Goal: Navigation & Orientation: Find specific page/section

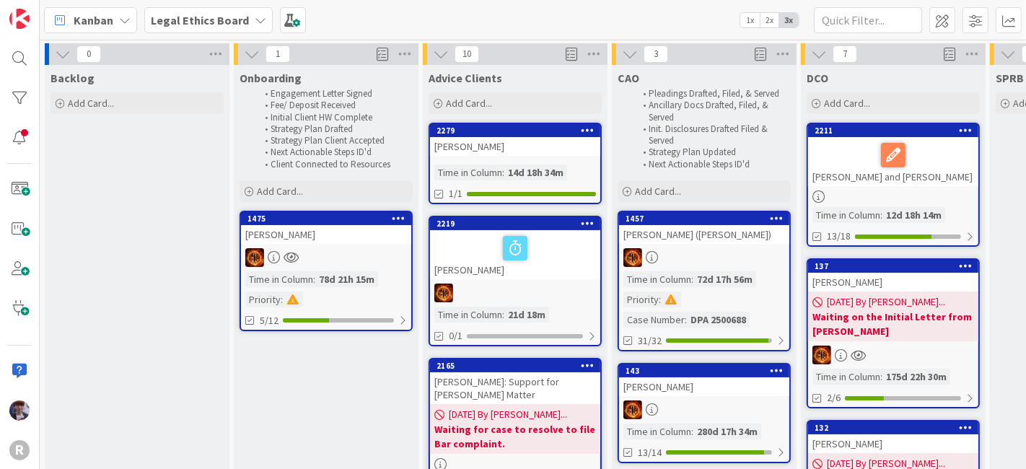
click at [87, 33] on div "Kanban Legal Ethics Board 1x 2x 3x" at bounding box center [533, 20] width 986 height 40
click at [90, 27] on span "Kanban" at bounding box center [94, 20] width 40 height 17
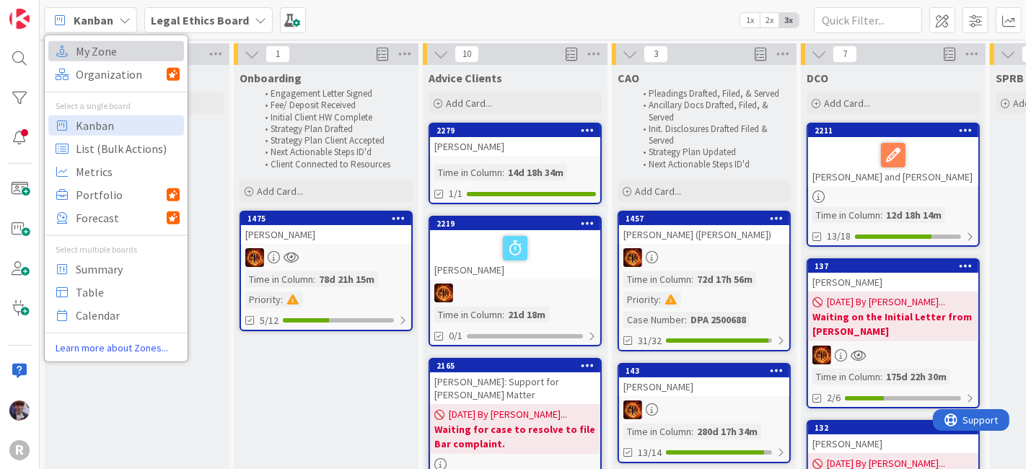
click at [111, 42] on span "My Zone" at bounding box center [128, 51] width 104 height 22
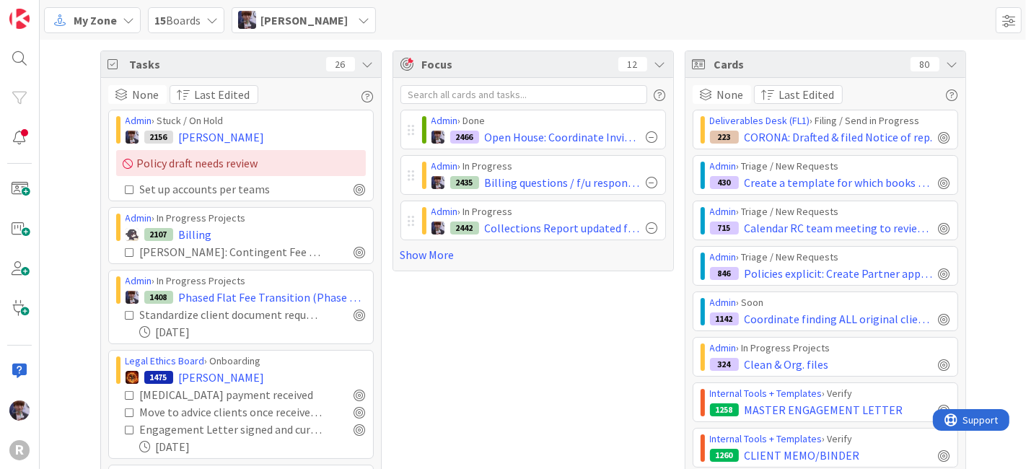
click at [361, 70] on div "Tasks 26" at bounding box center [241, 64] width 280 height 27
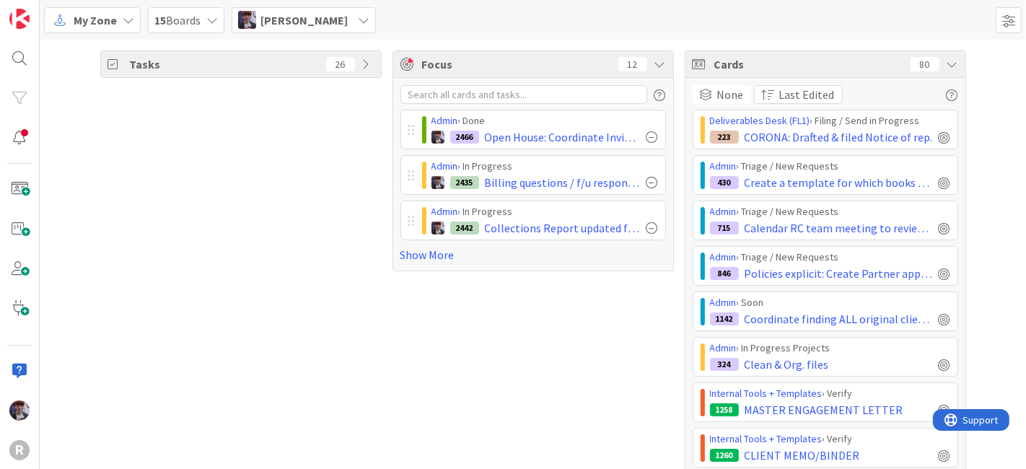
click at [947, 56] on div "Cards 80" at bounding box center [825, 64] width 280 height 27
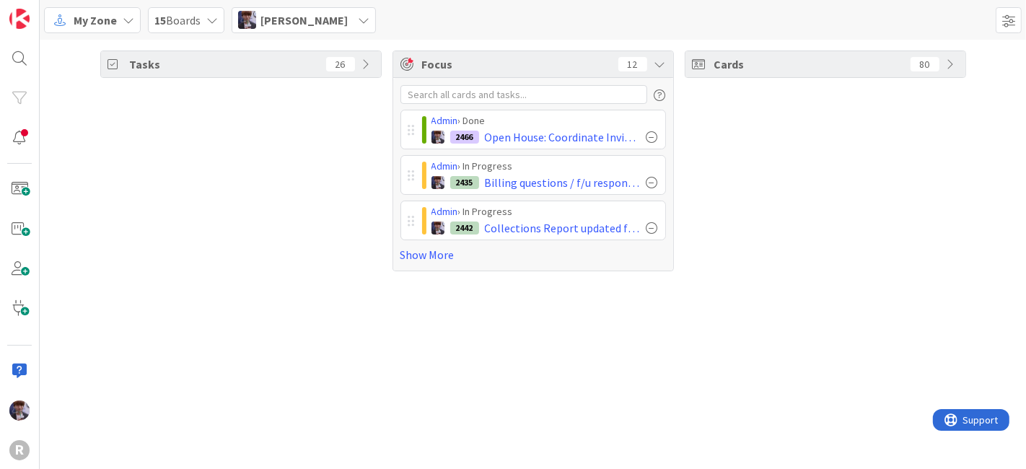
click at [858, 174] on div "Cards 80" at bounding box center [825, 160] width 281 height 221
click at [426, 252] on link "Show More" at bounding box center [532, 254] width 265 height 17
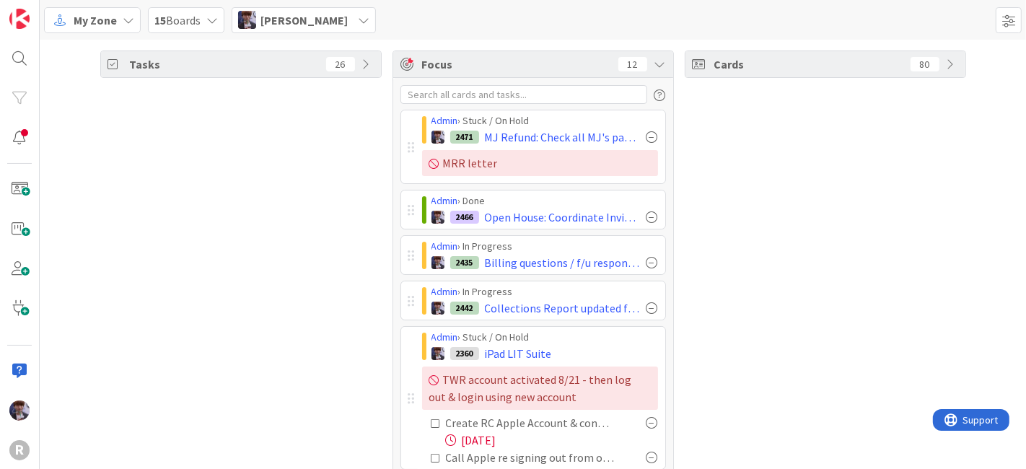
click at [654, 58] on icon at bounding box center [660, 64] width 12 height 12
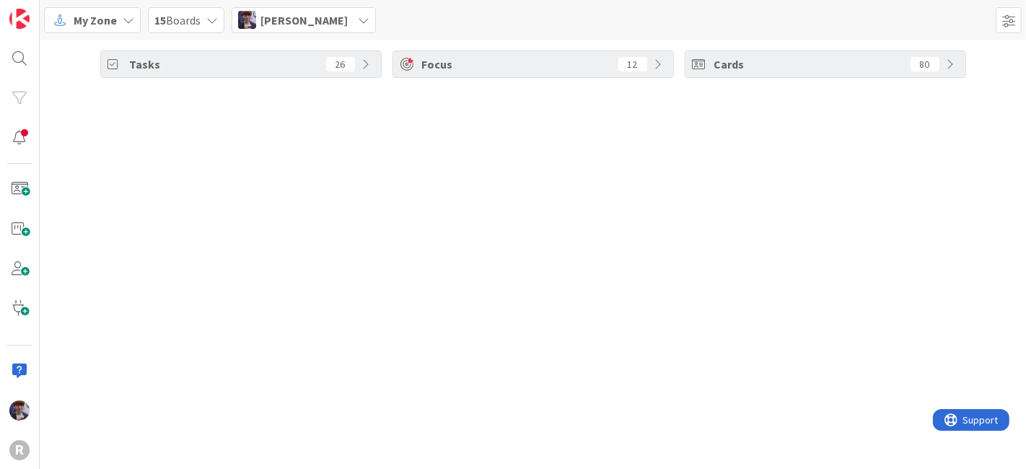
click at [651, 58] on div "Focus 12" at bounding box center [533, 64] width 280 height 26
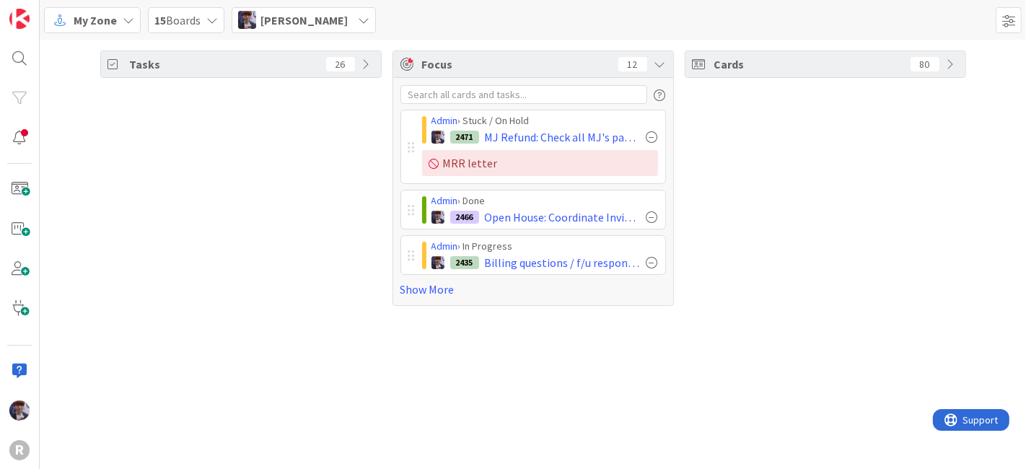
click at [278, 26] on span "[PERSON_NAME]" at bounding box center [303, 20] width 87 height 17
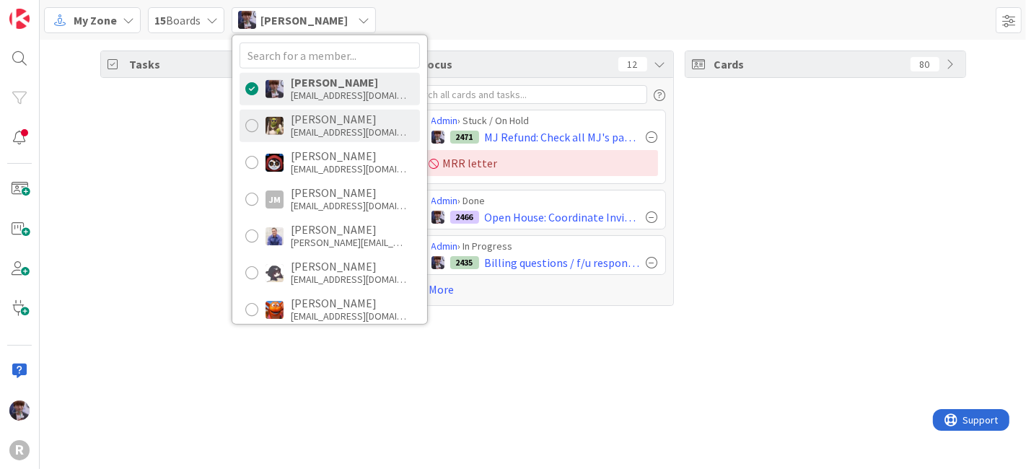
click at [345, 127] on div "[EMAIL_ADDRESS][DOMAIN_NAME]" at bounding box center [348, 132] width 115 height 13
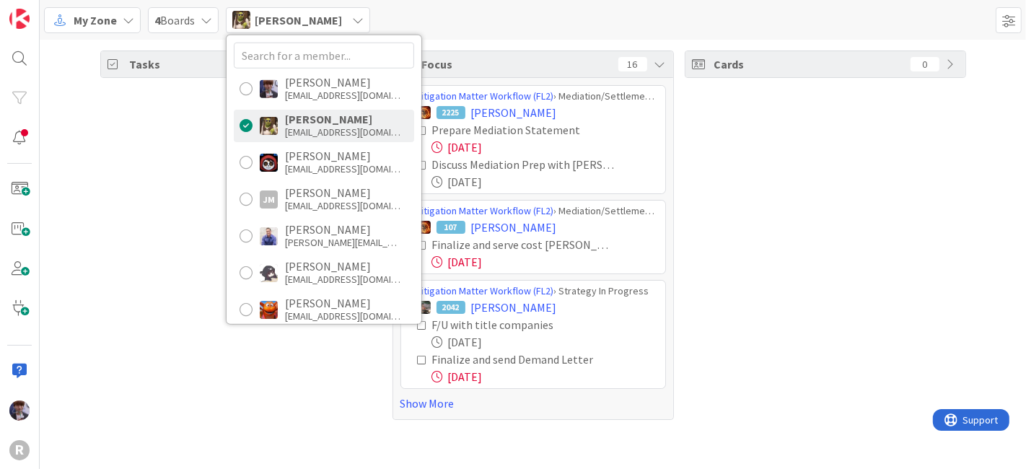
click at [187, 155] on div "Tasks 66" at bounding box center [240, 234] width 281 height 369
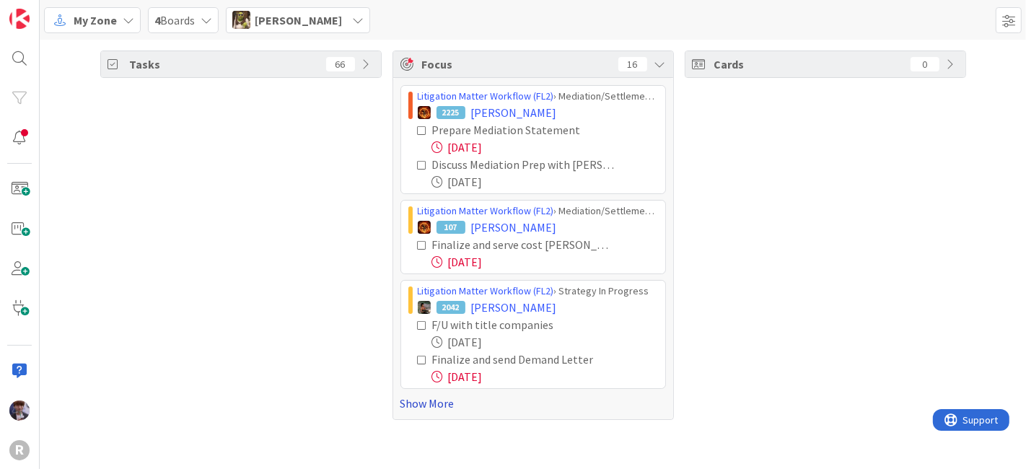
click at [438, 397] on link "Show More" at bounding box center [532, 403] width 265 height 17
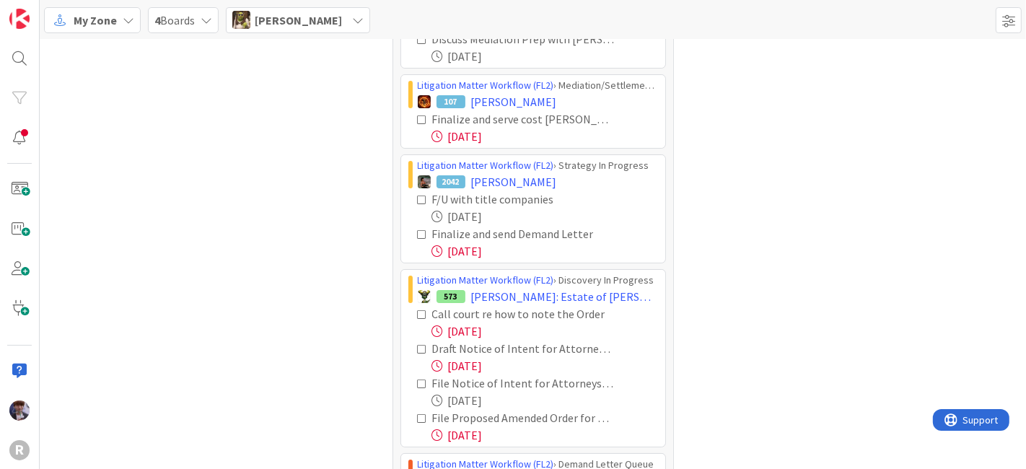
scroll to position [126, 0]
click at [418, 232] on icon at bounding box center [423, 234] width 10 height 10
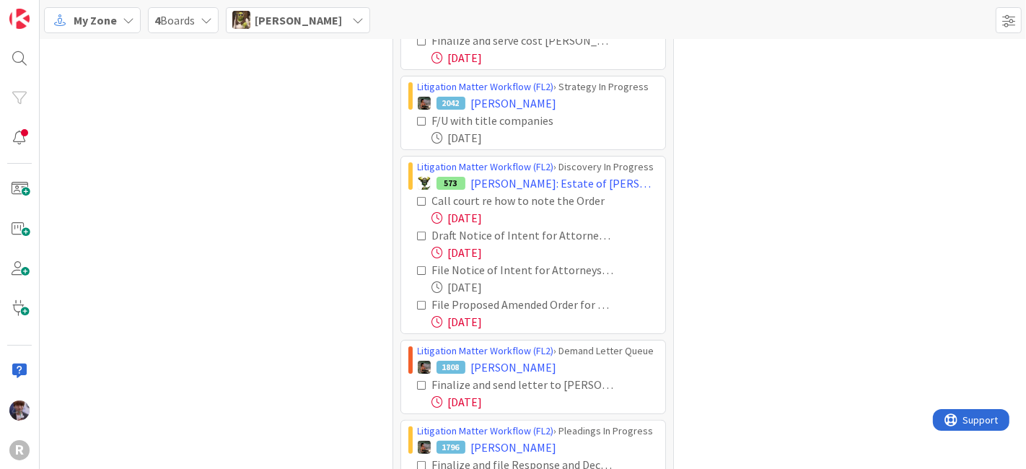
scroll to position [205, 0]
click at [418, 195] on icon at bounding box center [423, 200] width 10 height 10
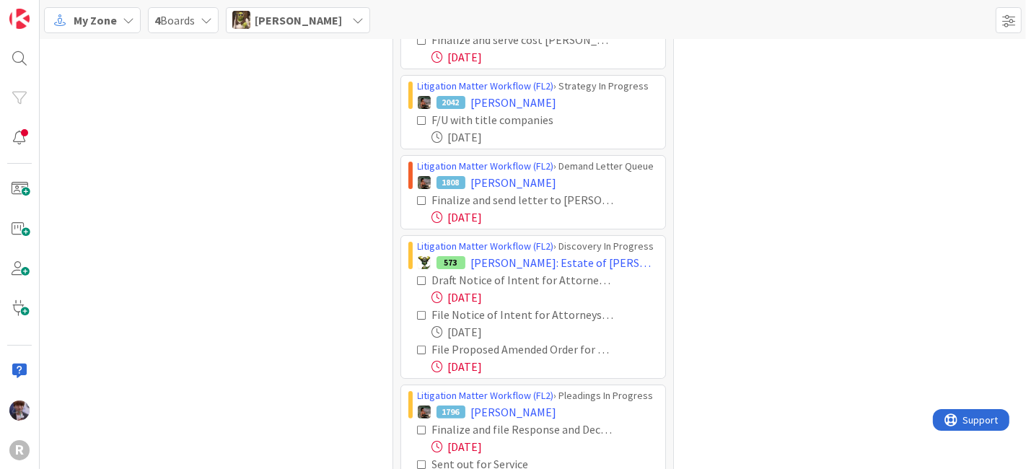
drag, startPoint x: 416, startPoint y: 345, endPoint x: 397, endPoint y: 348, distance: 19.7
click at [418, 346] on icon at bounding box center [423, 350] width 10 height 10
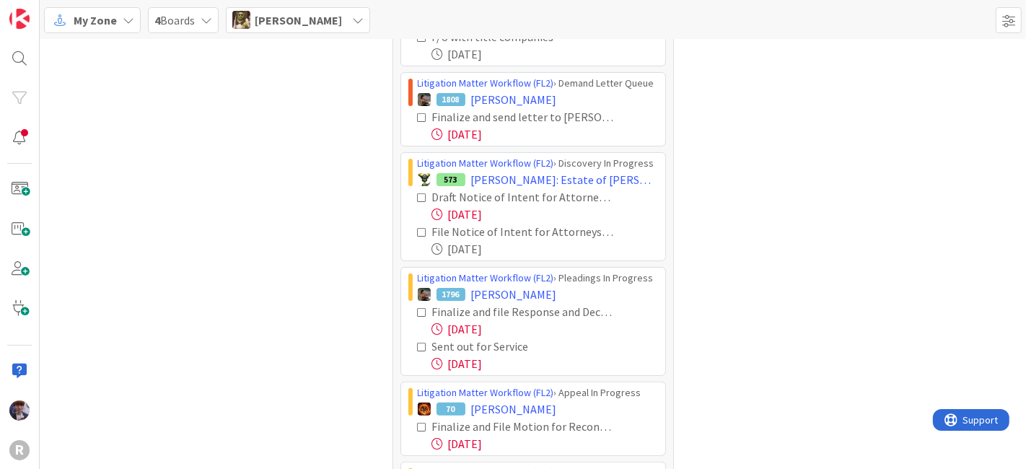
scroll to position [286, 0]
click at [418, 309] on icon at bounding box center [423, 314] width 10 height 10
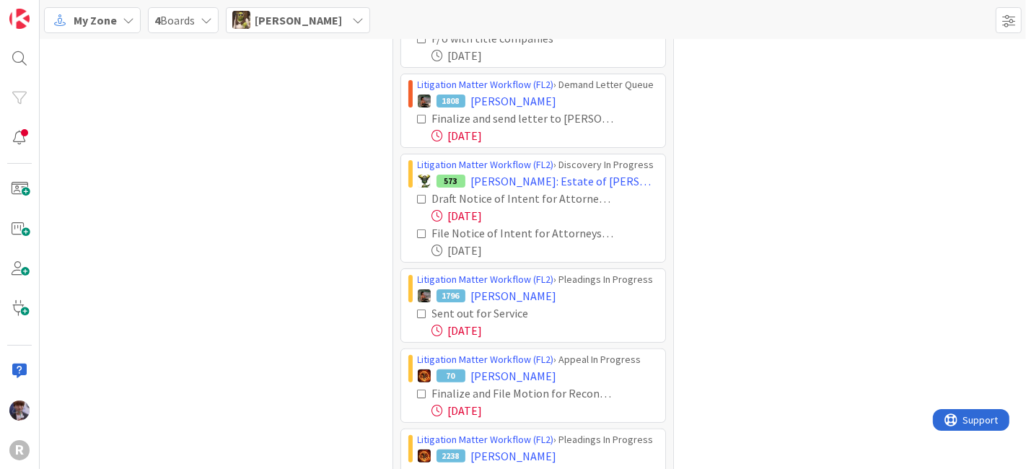
click at [418, 309] on icon at bounding box center [423, 314] width 10 height 10
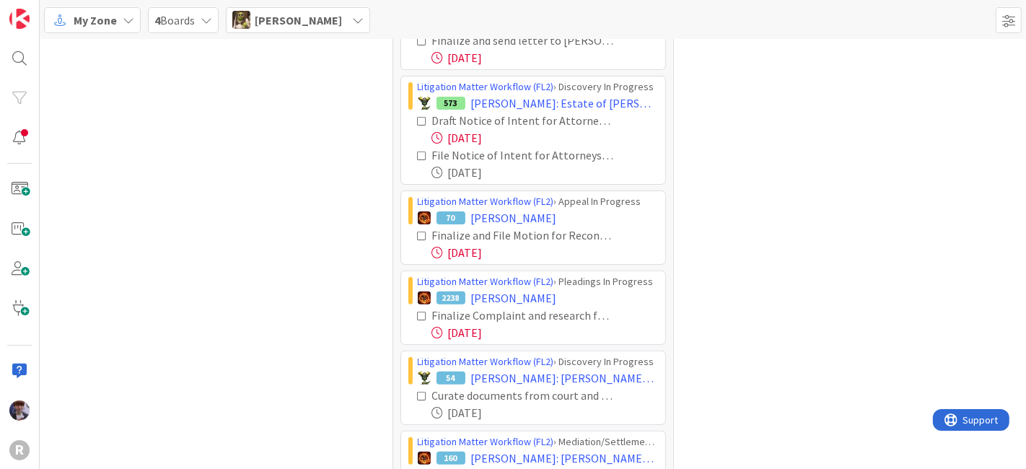
scroll to position [365, 0]
click at [418, 230] on icon at bounding box center [423, 235] width 10 height 10
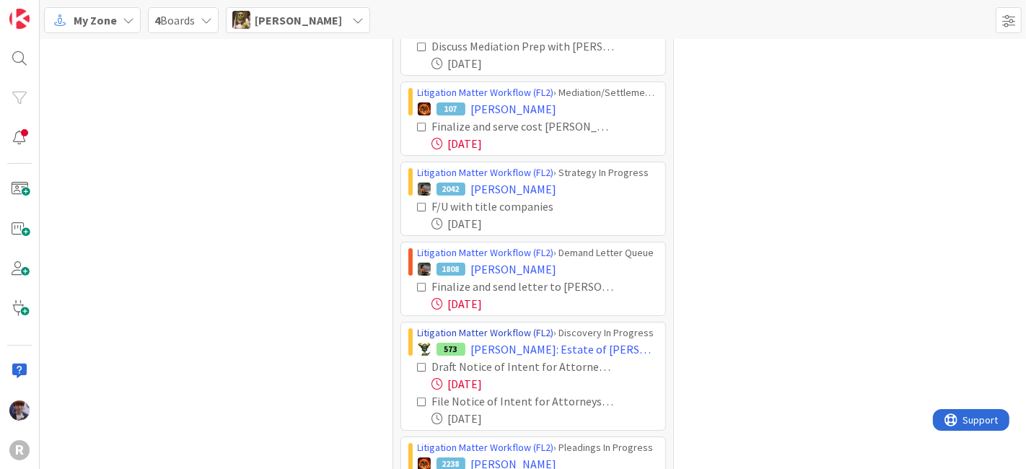
scroll to position [118, 0]
click at [418, 283] on icon at bounding box center [423, 288] width 10 height 10
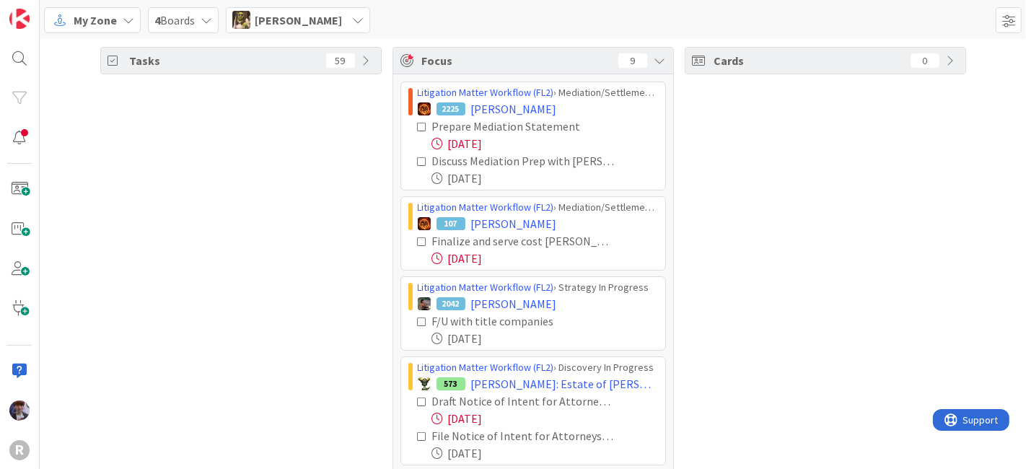
scroll to position [0, 0]
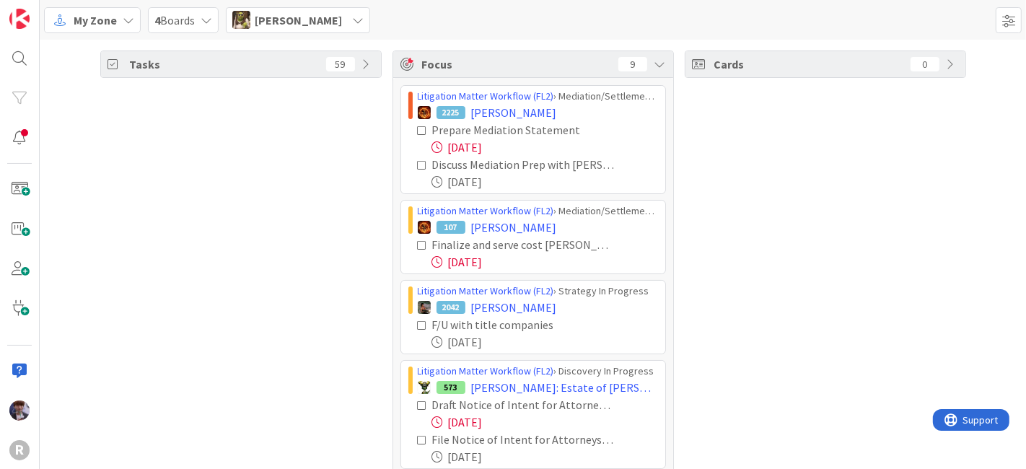
click at [294, 23] on span "[PERSON_NAME]" at bounding box center [298, 20] width 87 height 17
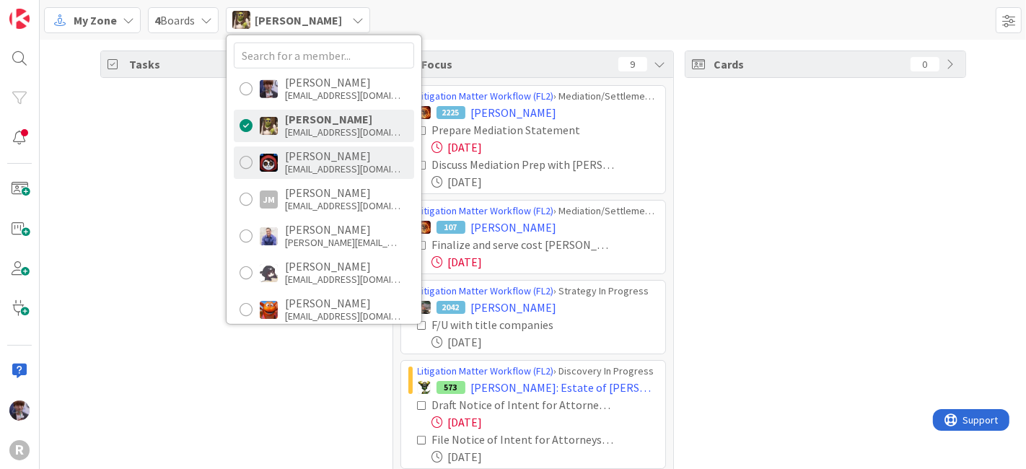
click at [332, 171] on div "[EMAIL_ADDRESS][DOMAIN_NAME]" at bounding box center [342, 168] width 115 height 13
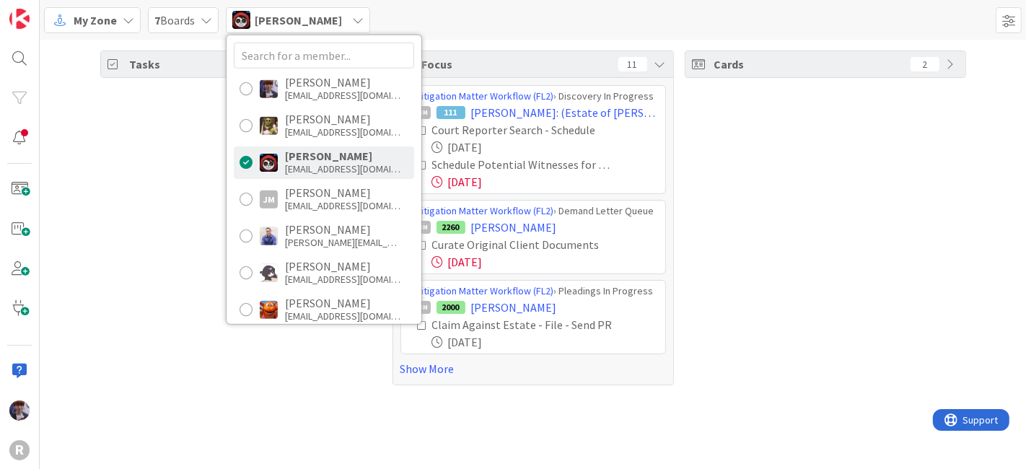
click at [176, 225] on div "Tasks 59" at bounding box center [240, 217] width 281 height 335
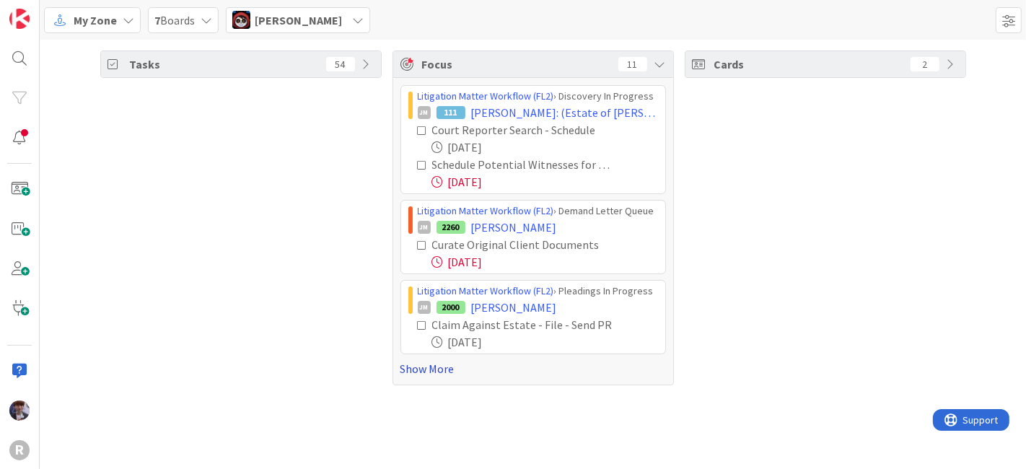
click at [441, 368] on link "Show More" at bounding box center [532, 368] width 265 height 17
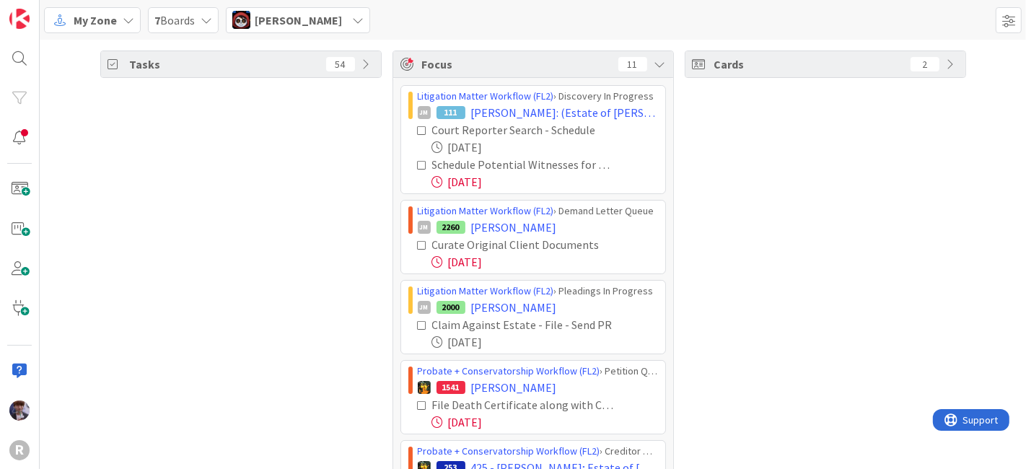
click at [418, 166] on icon at bounding box center [423, 165] width 10 height 10
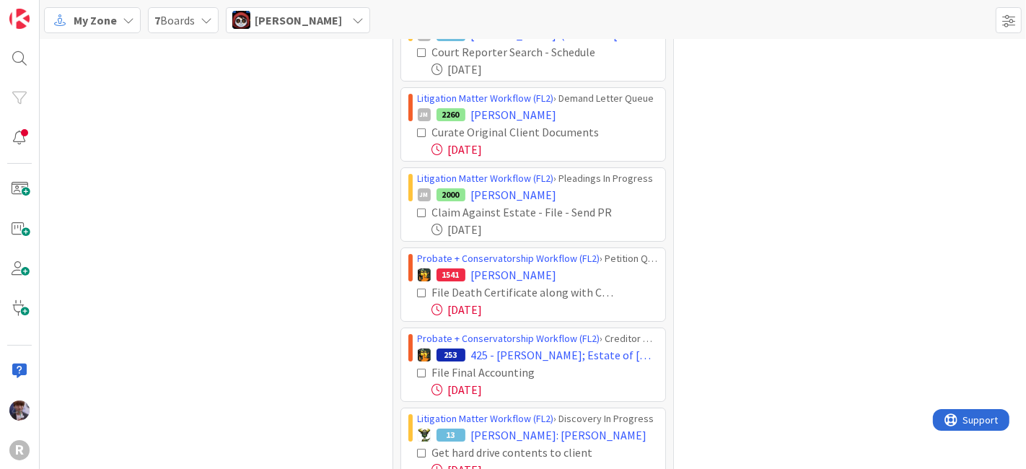
scroll to position [79, 0]
click at [418, 131] on icon at bounding box center [423, 132] width 10 height 10
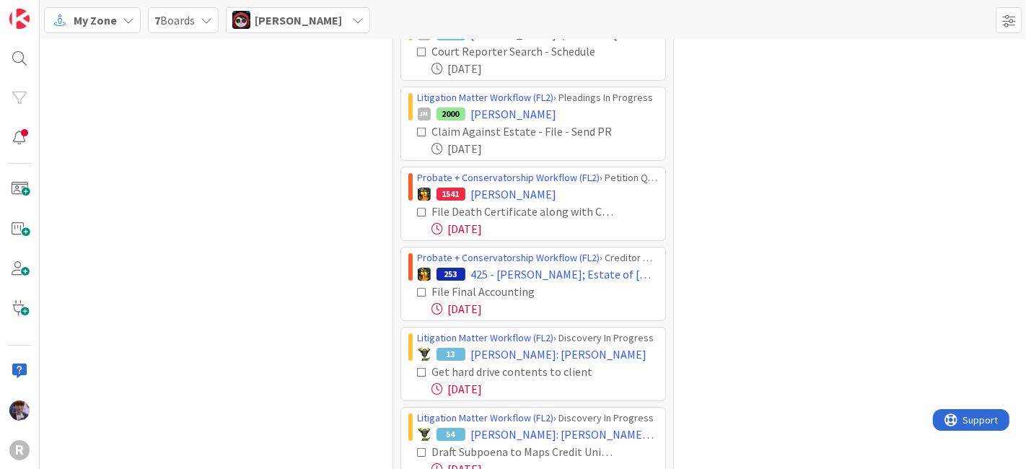
click at [418, 128] on icon at bounding box center [423, 132] width 10 height 10
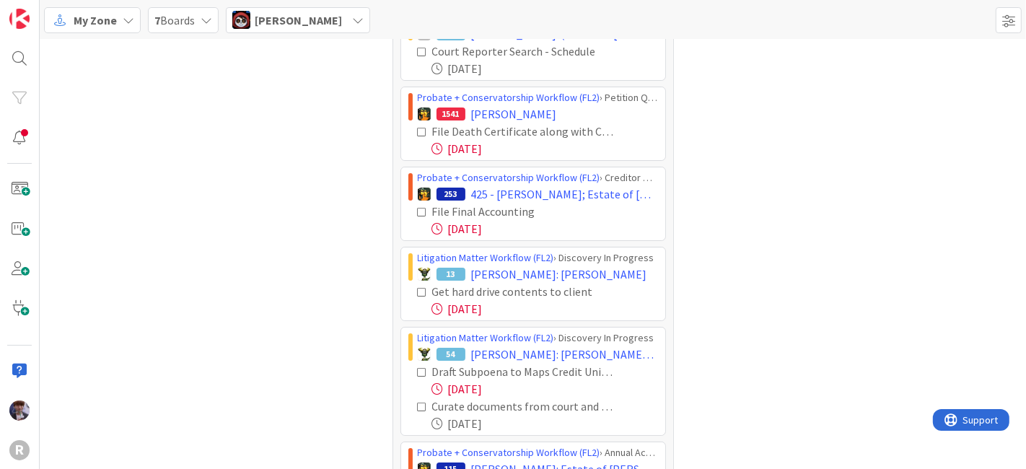
click at [413, 127] on div "File Death Certificate along with Cover Sheet [DATE]" at bounding box center [533, 140] width 250 height 35
click at [418, 127] on icon at bounding box center [423, 132] width 10 height 10
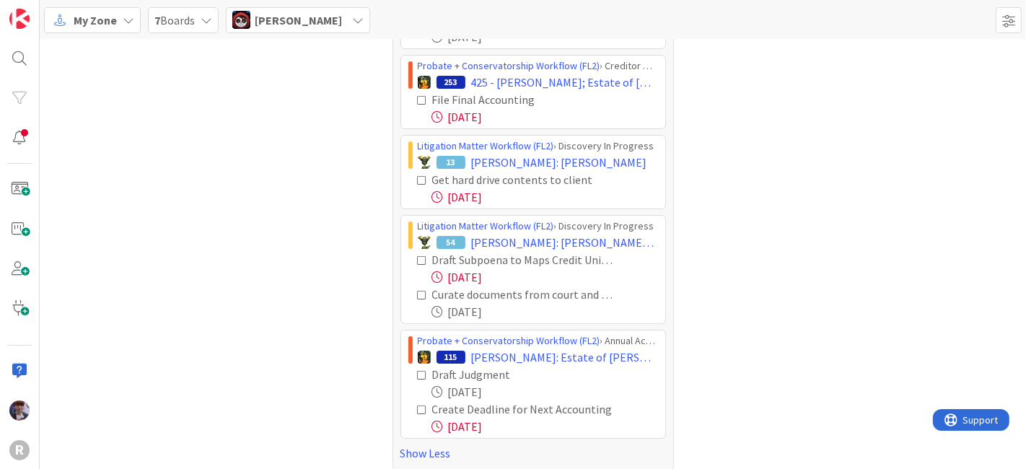
scroll to position [119, 0]
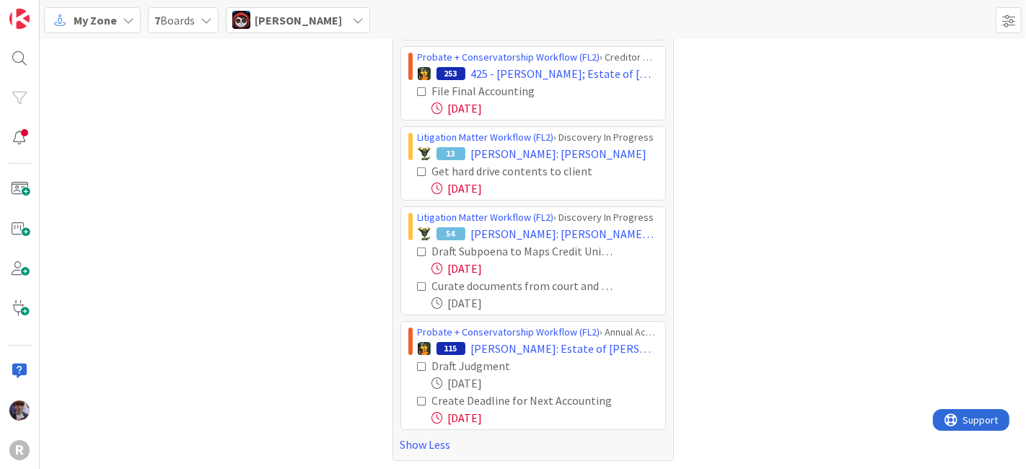
click at [294, 19] on span "[PERSON_NAME]" at bounding box center [298, 20] width 87 height 17
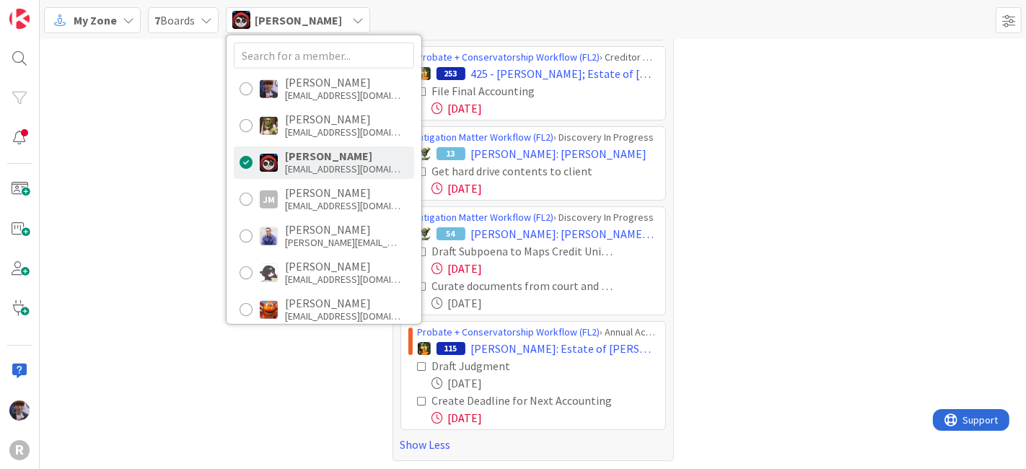
click at [153, 176] on div "Tasks 50" at bounding box center [240, 195] width 281 height 529
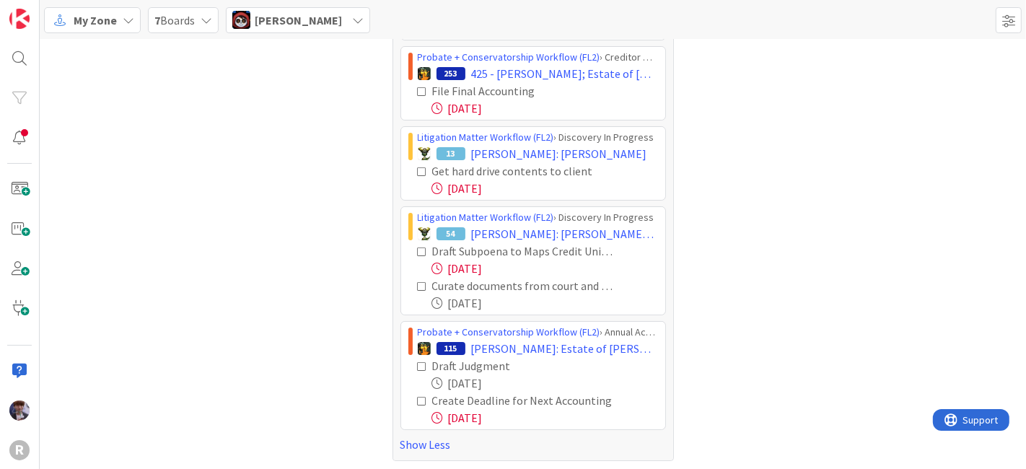
click at [418, 169] on icon at bounding box center [423, 172] width 10 height 10
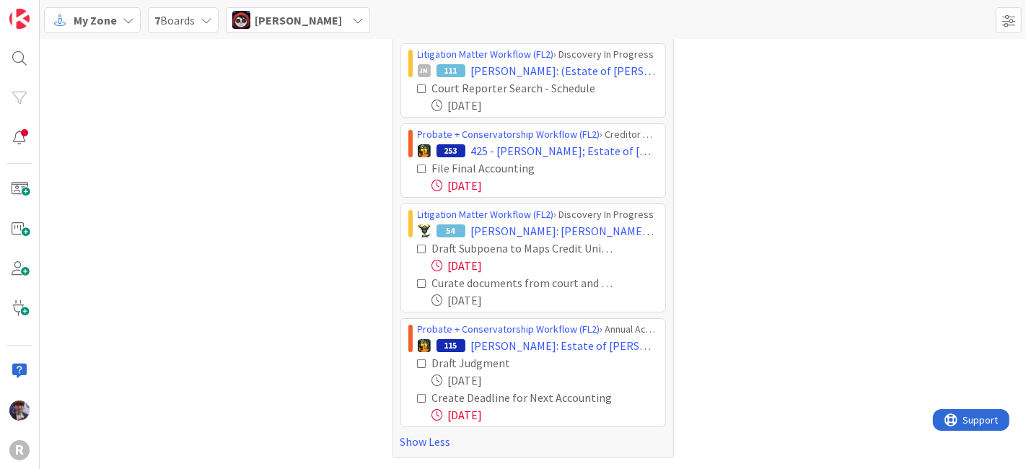
scroll to position [39, 0]
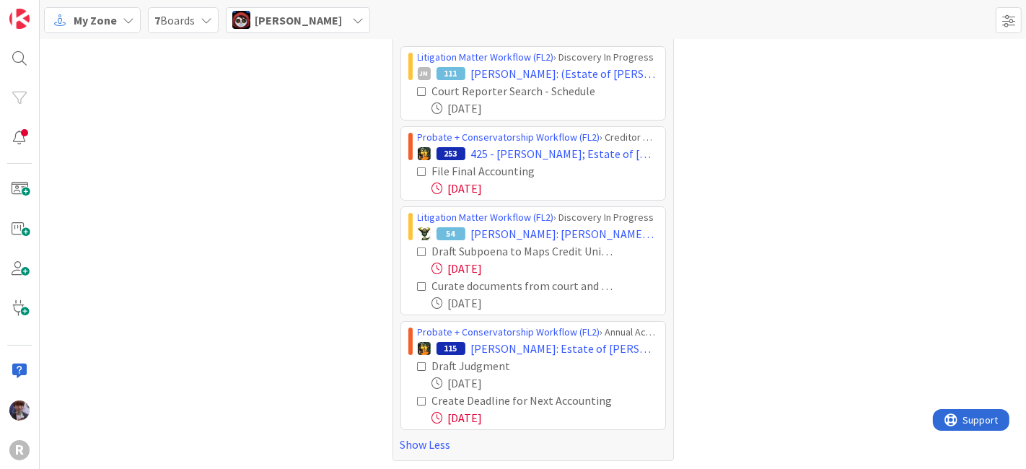
click at [281, 17] on span "[PERSON_NAME]" at bounding box center [298, 20] width 87 height 17
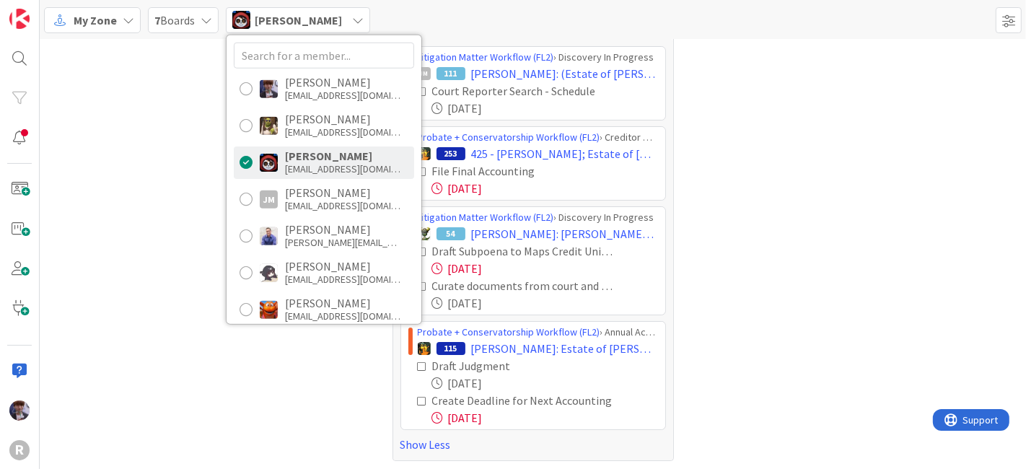
click at [128, 205] on div "Tasks 49" at bounding box center [240, 236] width 281 height 449
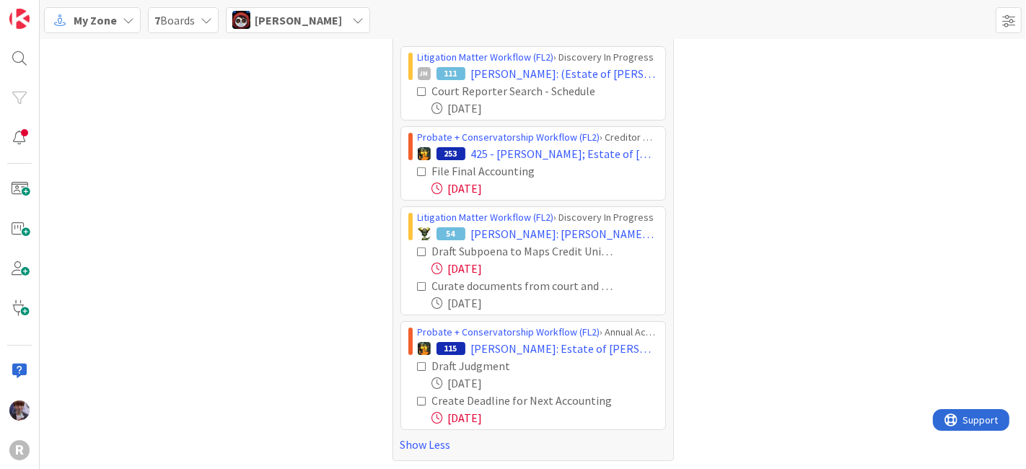
click at [251, 27] on div "[PERSON_NAME]" at bounding box center [298, 20] width 144 height 26
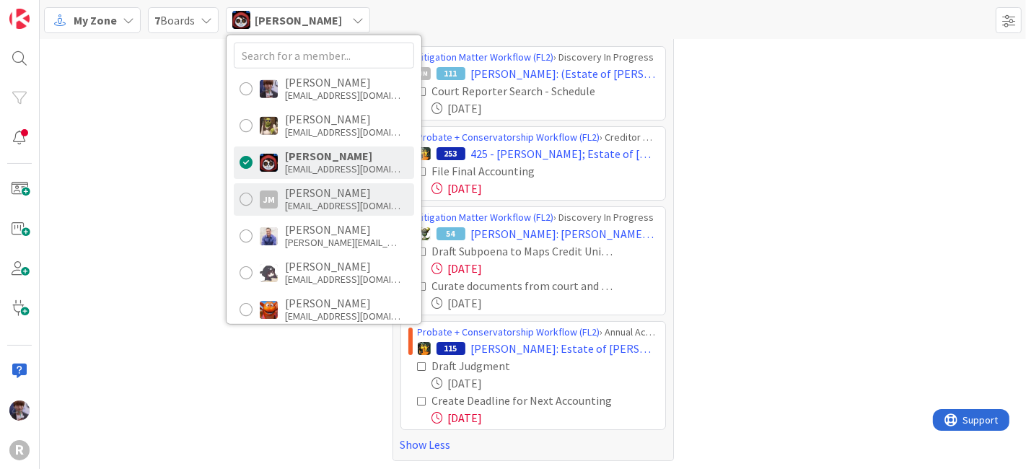
click at [282, 192] on div "[PERSON_NAME] [PERSON_NAME] [EMAIL_ADDRESS][DOMAIN_NAME]" at bounding box center [324, 198] width 180 height 32
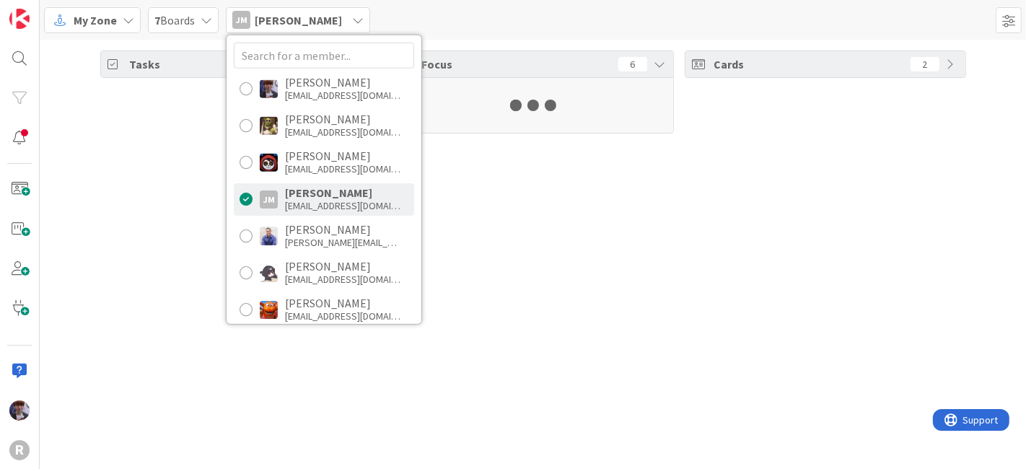
scroll to position [0, 0]
click at [198, 206] on div "Tasks 49 Focus 6 Cards 23" at bounding box center [533, 254] width 986 height 429
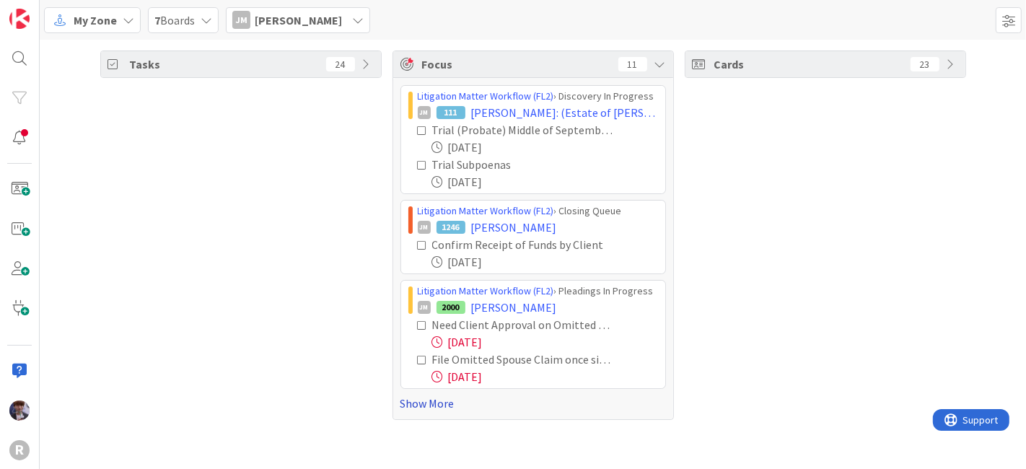
click at [434, 400] on link "Show More" at bounding box center [532, 403] width 265 height 17
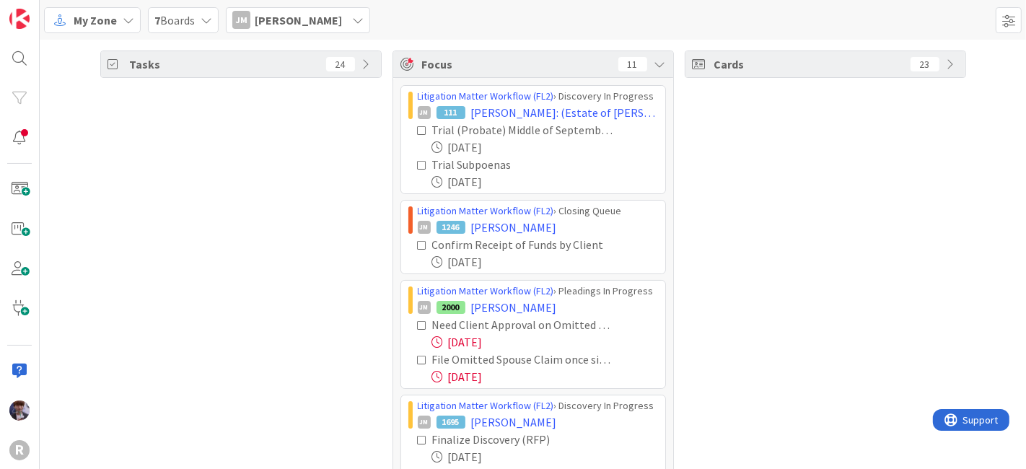
click at [418, 323] on icon at bounding box center [423, 325] width 10 height 10
click at [418, 435] on icon at bounding box center [423, 440] width 10 height 10
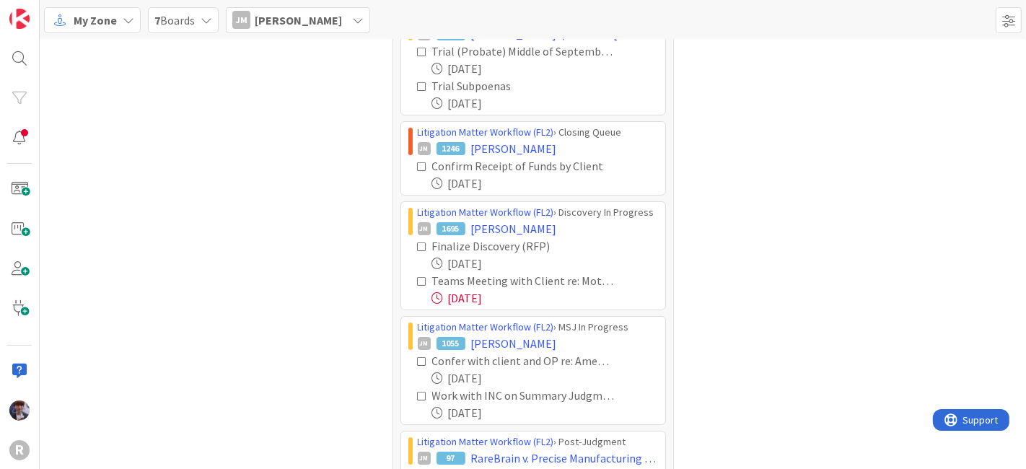
scroll to position [79, 0]
click at [418, 277] on icon at bounding box center [423, 281] width 10 height 10
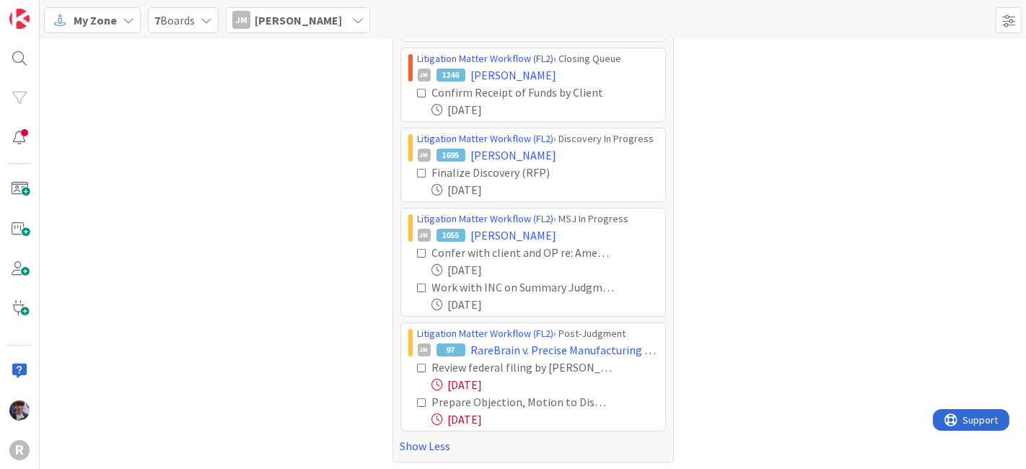
scroll to position [153, 0]
click at [418, 362] on icon at bounding box center [423, 367] width 10 height 10
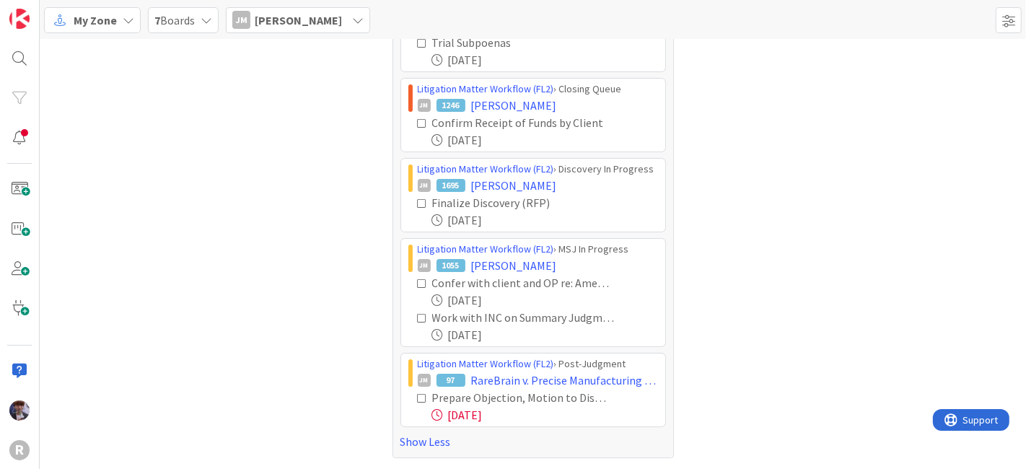
scroll to position [119, 0]
click at [418, 397] on icon at bounding box center [423, 401] width 10 height 10
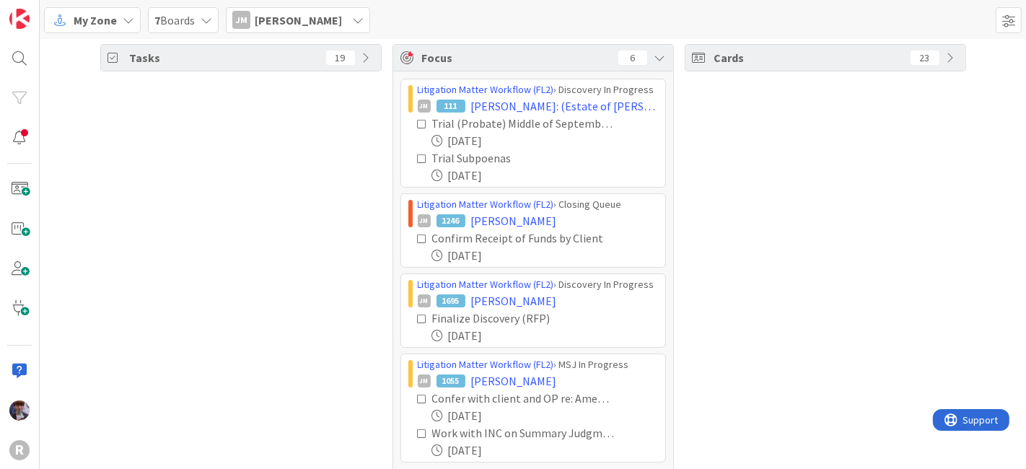
scroll to position [0, 0]
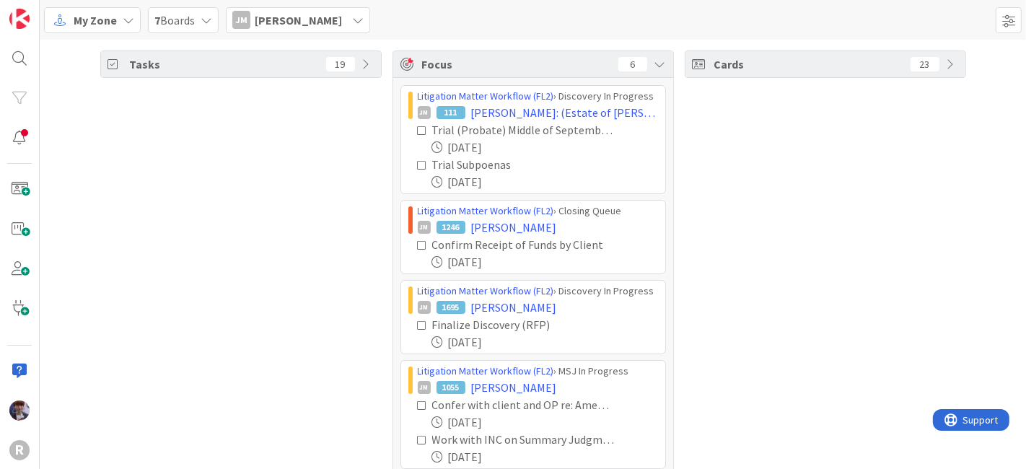
click at [299, 20] on span "[PERSON_NAME]" at bounding box center [298, 20] width 87 height 17
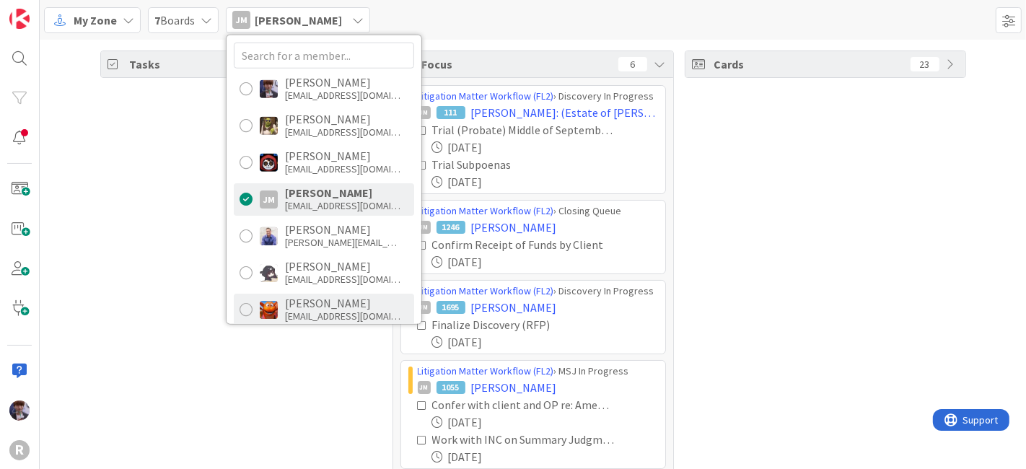
click at [333, 306] on div "[PERSON_NAME]" at bounding box center [342, 302] width 115 height 13
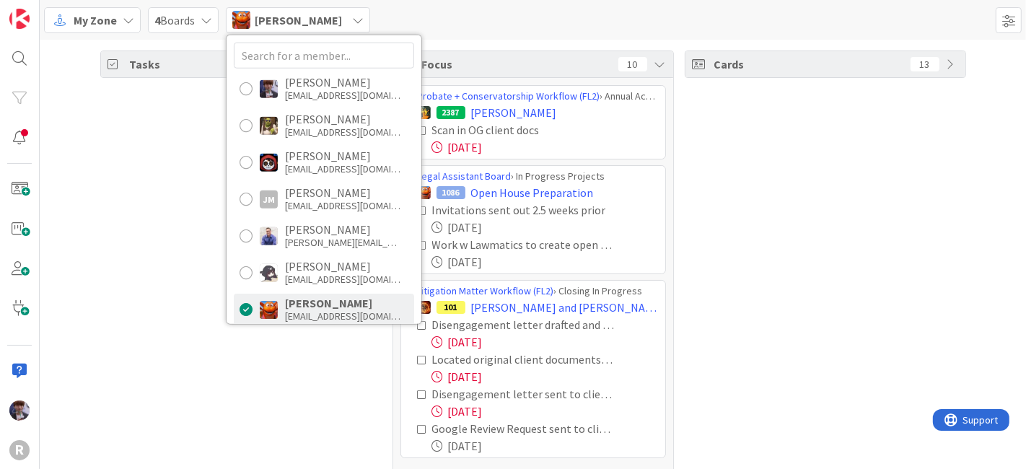
click at [160, 294] on div "Tasks 29" at bounding box center [240, 269] width 281 height 439
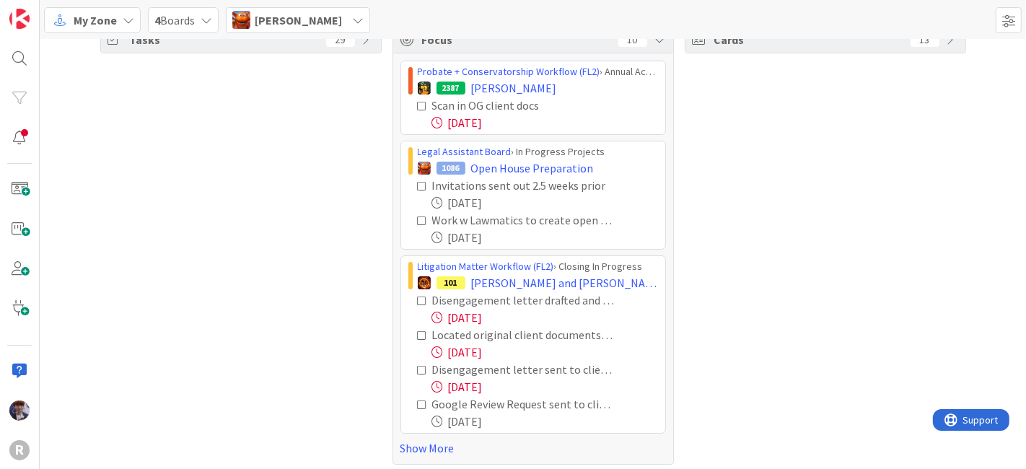
scroll to position [29, 0]
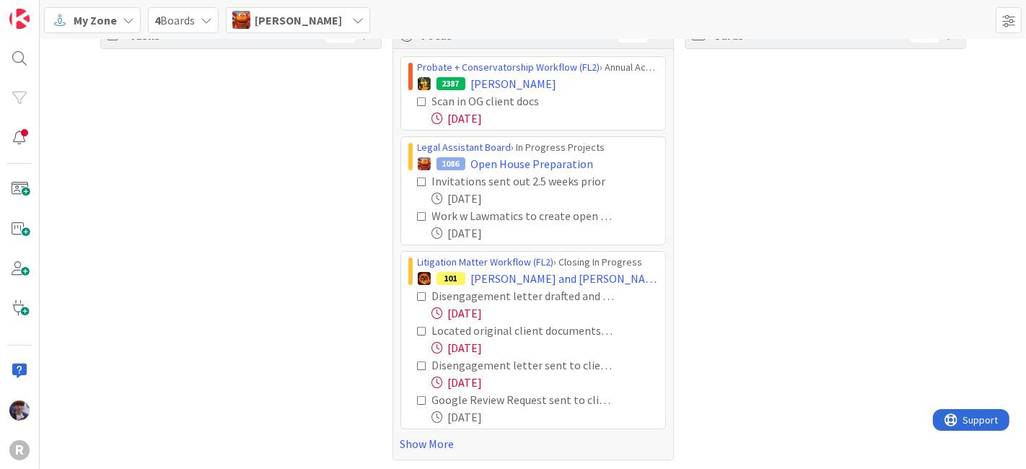
click at [418, 215] on icon at bounding box center [423, 216] width 10 height 10
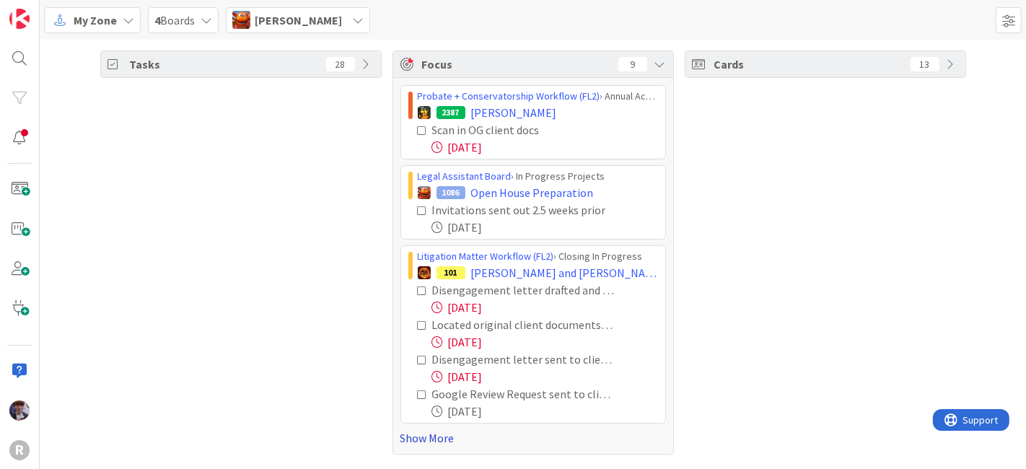
drag, startPoint x: 395, startPoint y: 434, endPoint x: 404, endPoint y: 436, distance: 9.1
click at [397, 434] on div "Probate + Conservatorship Workflow (FL2) › Annual Accounting Queue 2387 [PERSON…" at bounding box center [533, 266] width 280 height 376
click at [405, 438] on link "Show More" at bounding box center [532, 437] width 265 height 17
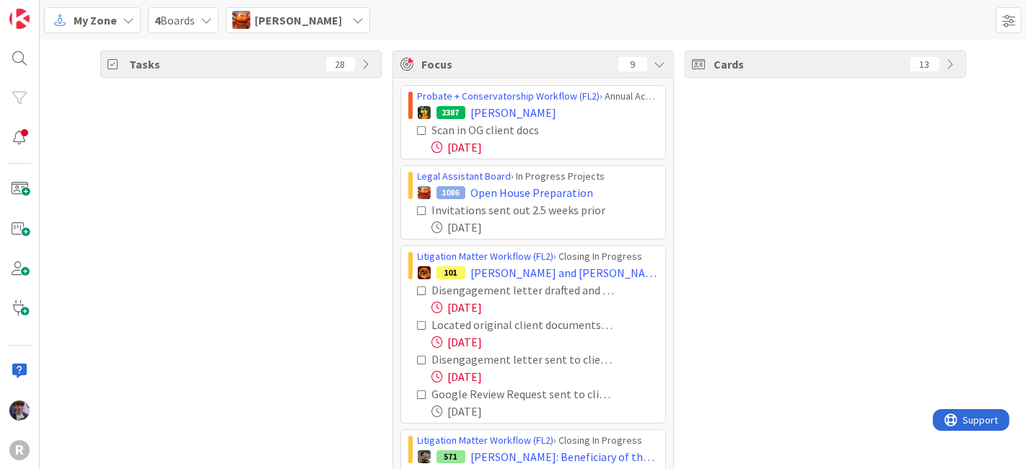
click at [418, 286] on icon at bounding box center [423, 291] width 10 height 10
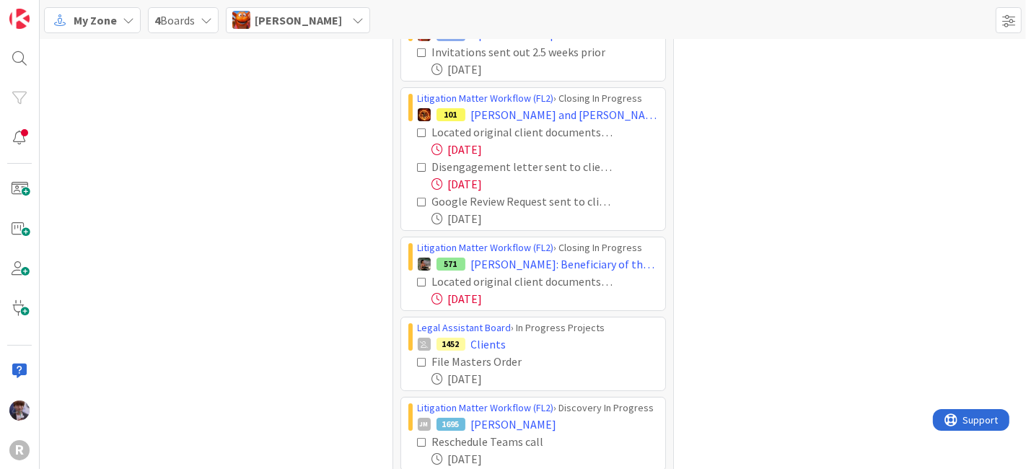
click at [418, 281] on icon at bounding box center [423, 282] width 10 height 10
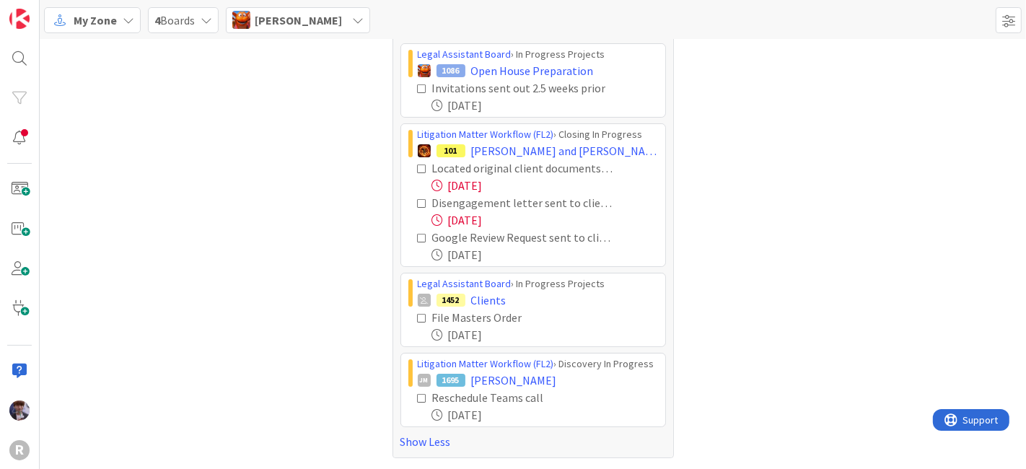
scroll to position [119, 0]
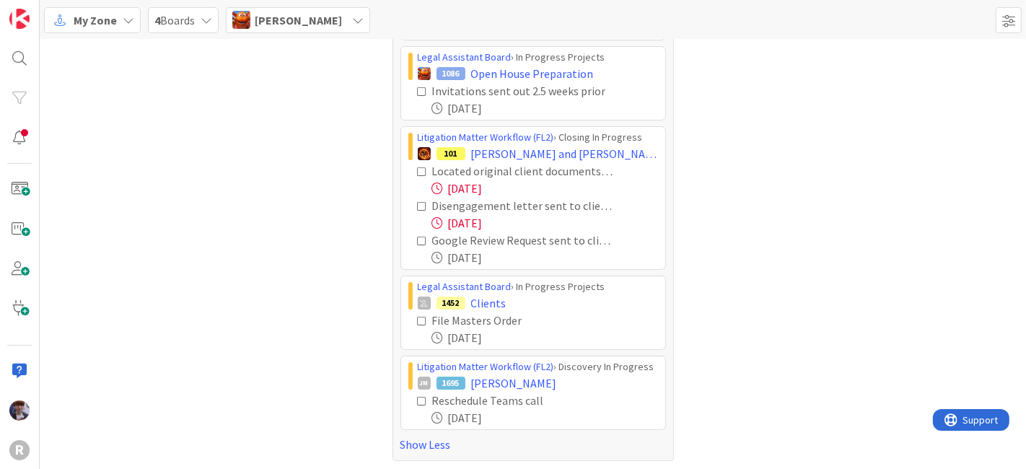
click at [418, 397] on icon at bounding box center [423, 401] width 10 height 10
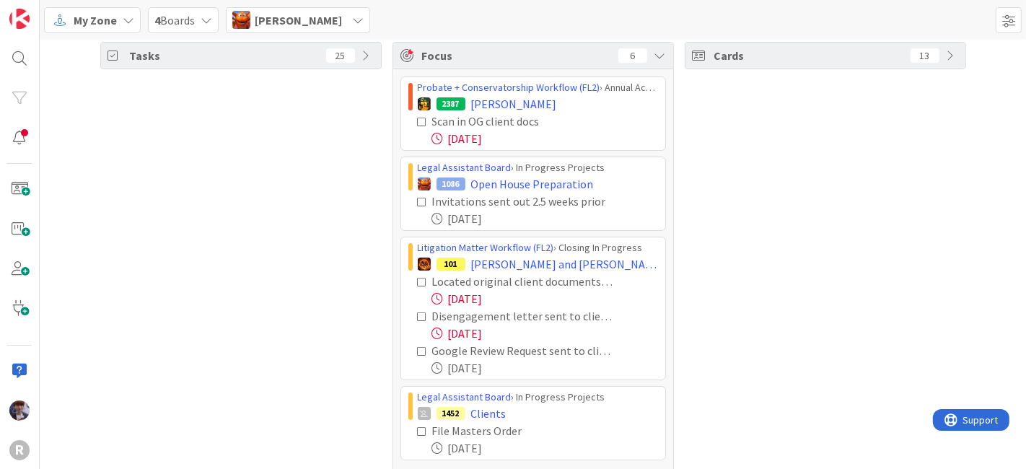
scroll to position [0, 0]
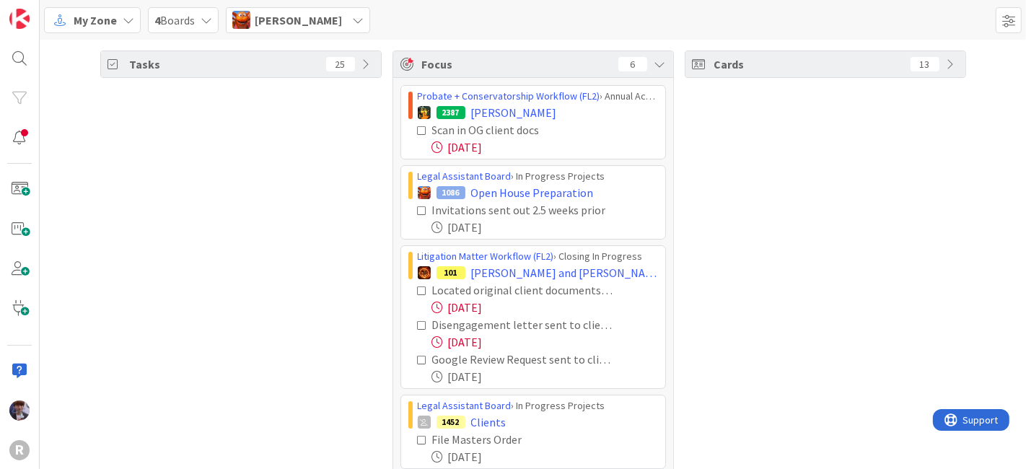
click at [304, 22] on span "[PERSON_NAME]" at bounding box center [298, 20] width 87 height 17
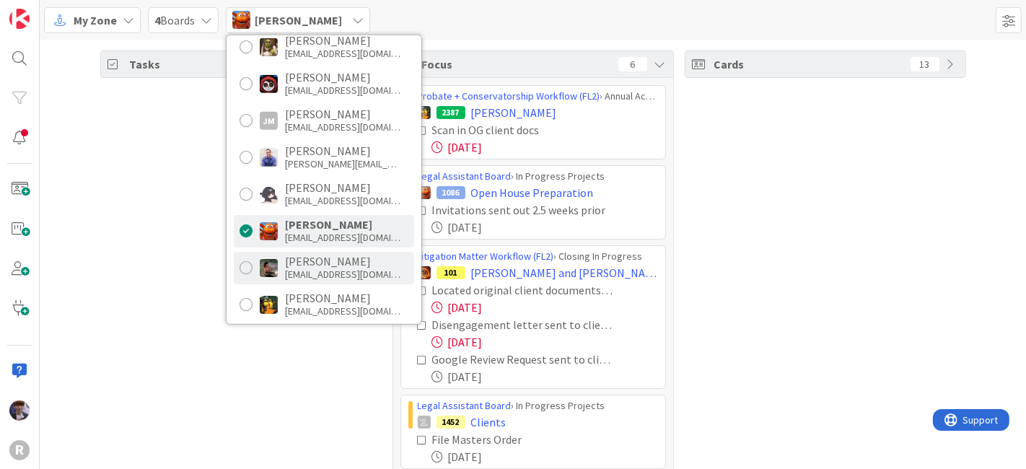
click at [290, 263] on div "[PERSON_NAME]" at bounding box center [342, 261] width 115 height 13
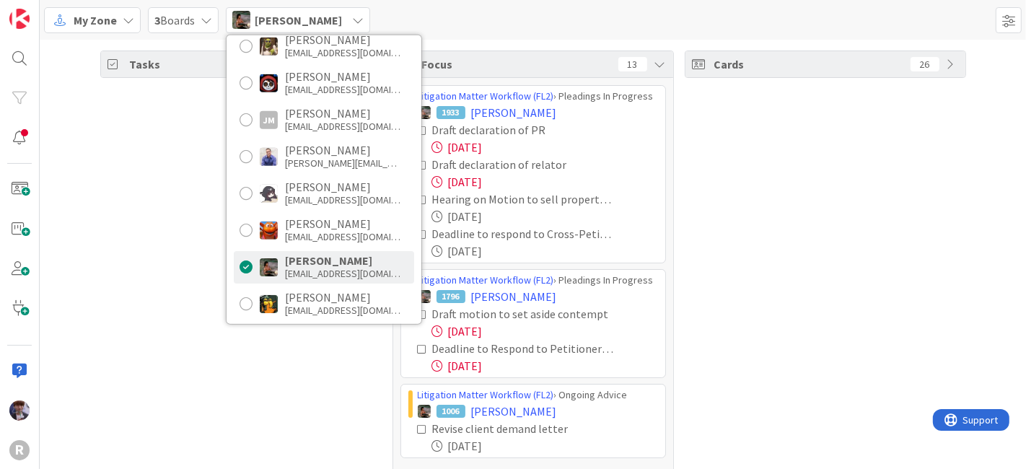
click at [170, 273] on div "Tasks 65" at bounding box center [240, 269] width 281 height 439
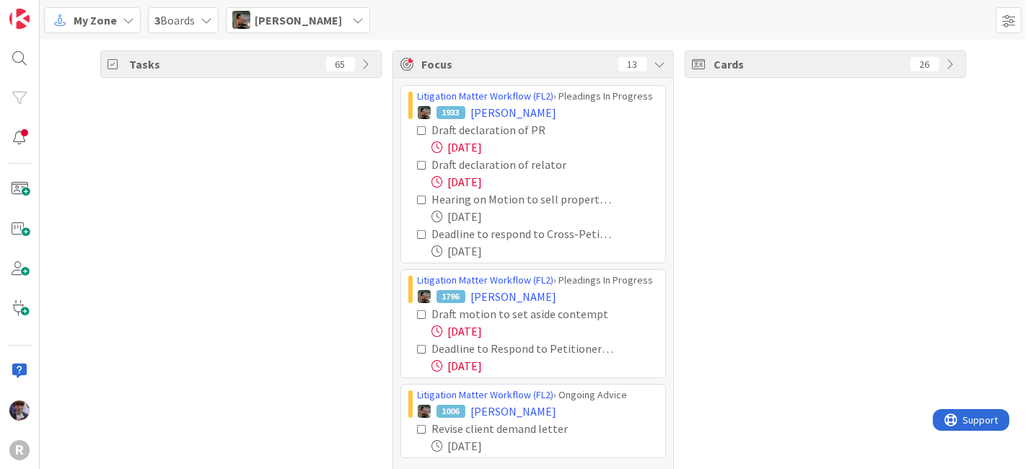
click at [418, 128] on icon at bounding box center [423, 131] width 10 height 10
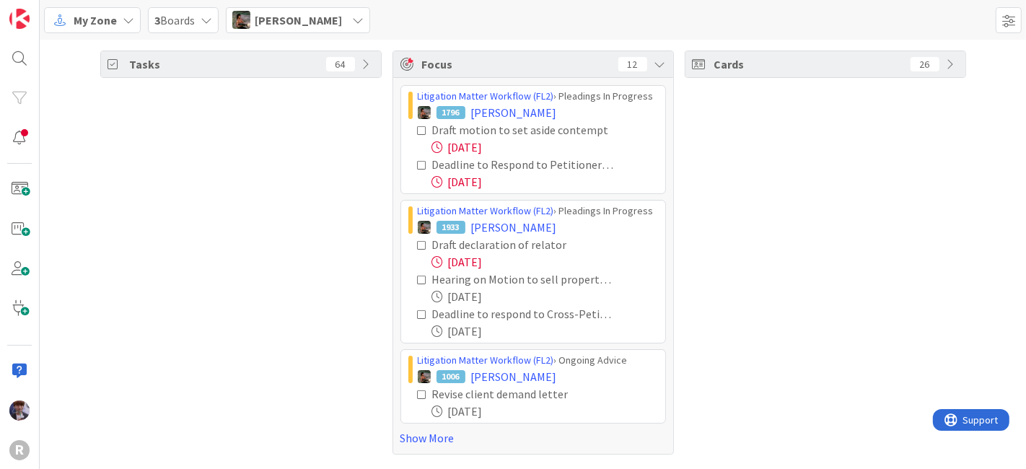
click at [421, 244] on icon at bounding box center [423, 245] width 10 height 10
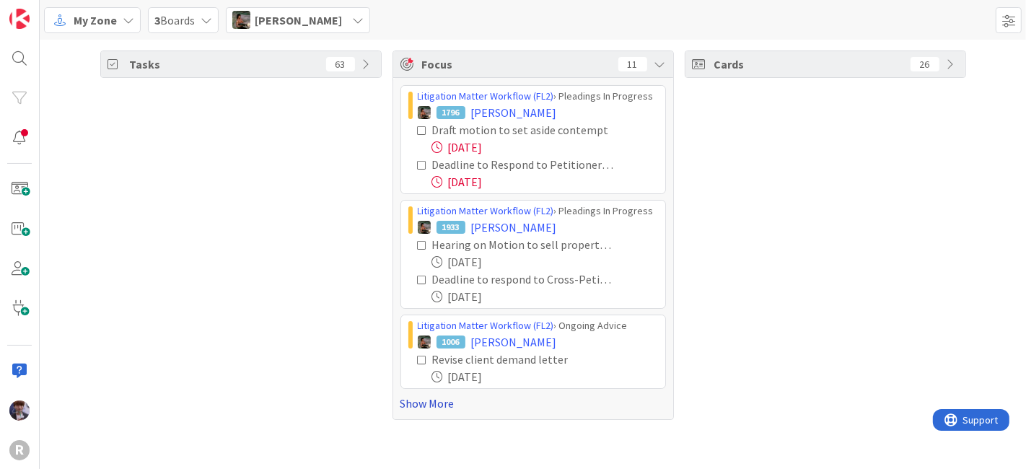
click at [418, 405] on link "Show More" at bounding box center [532, 403] width 265 height 17
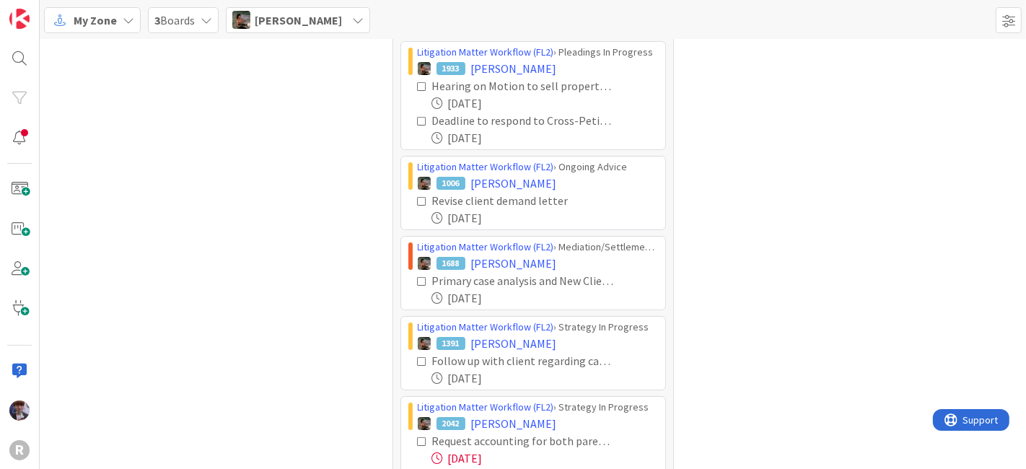
scroll to position [159, 0]
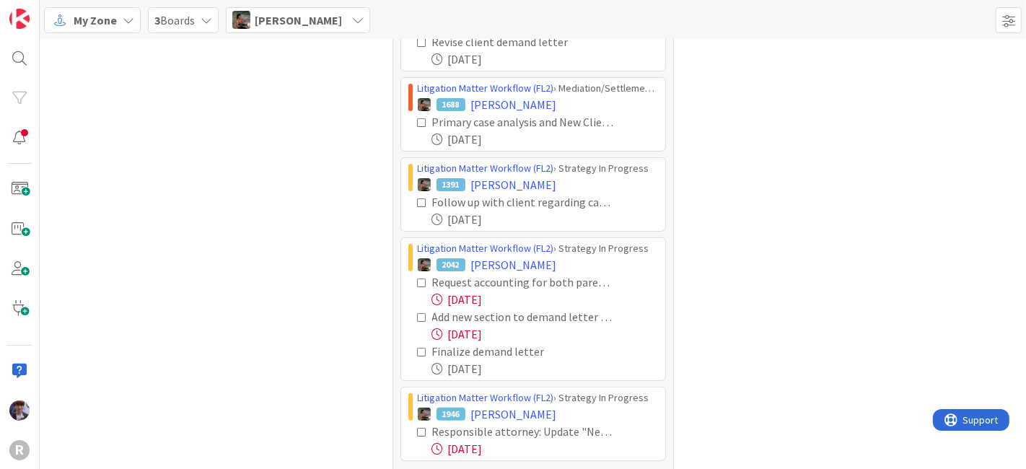
click at [418, 278] on icon at bounding box center [423, 283] width 10 height 10
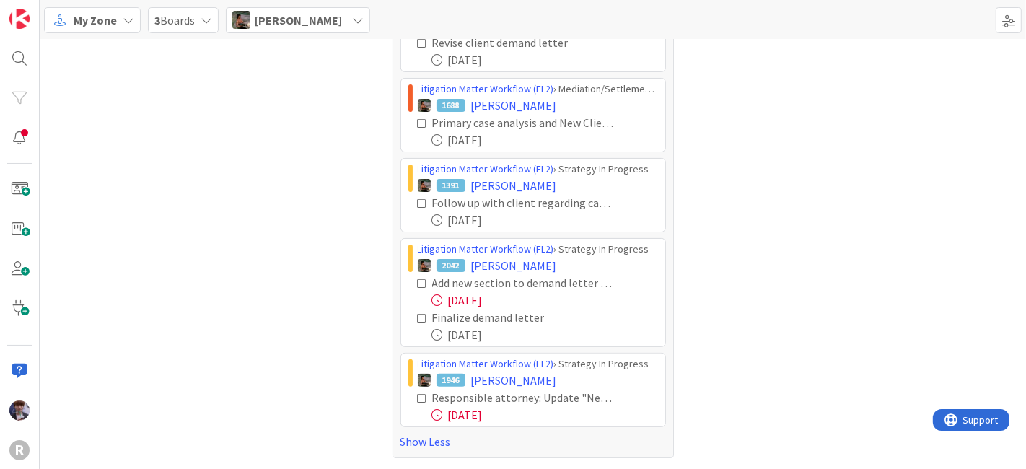
scroll to position [313, 0]
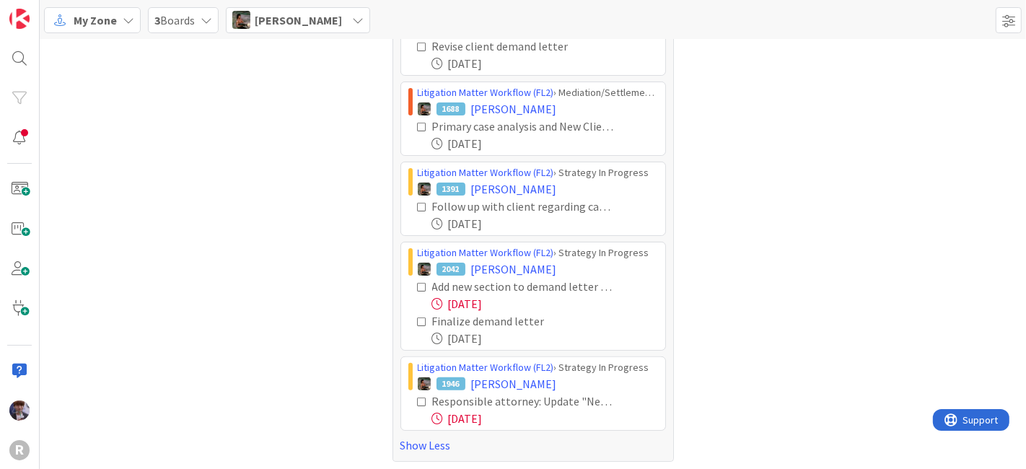
click at [418, 283] on icon at bounding box center [423, 287] width 10 height 10
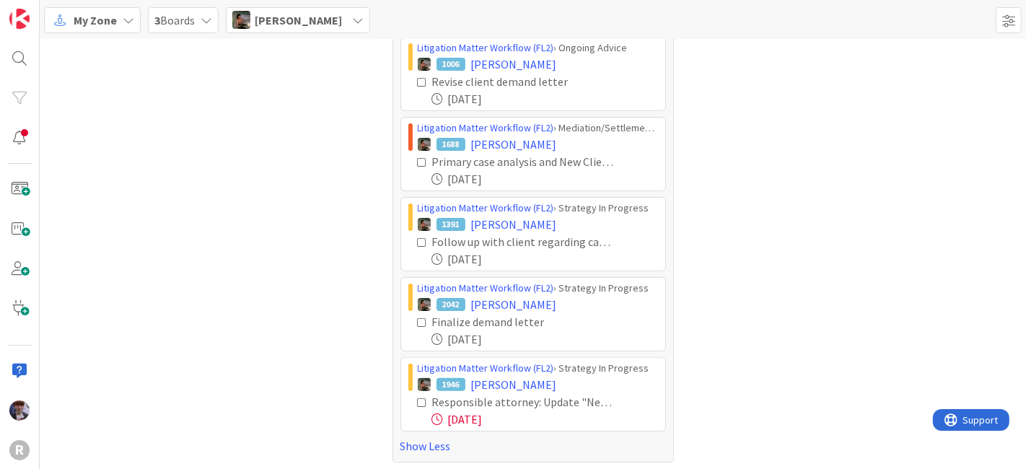
click at [418, 317] on icon at bounding box center [423, 322] width 10 height 10
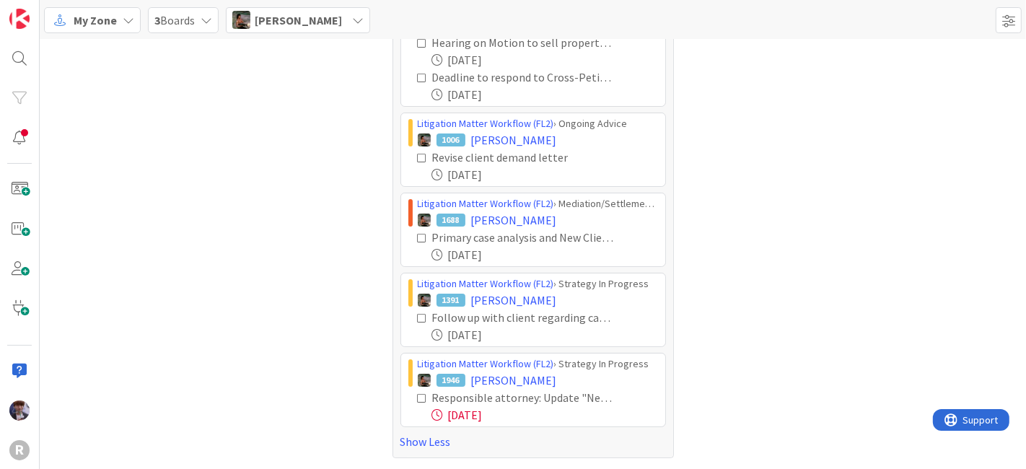
scroll to position [198, 0]
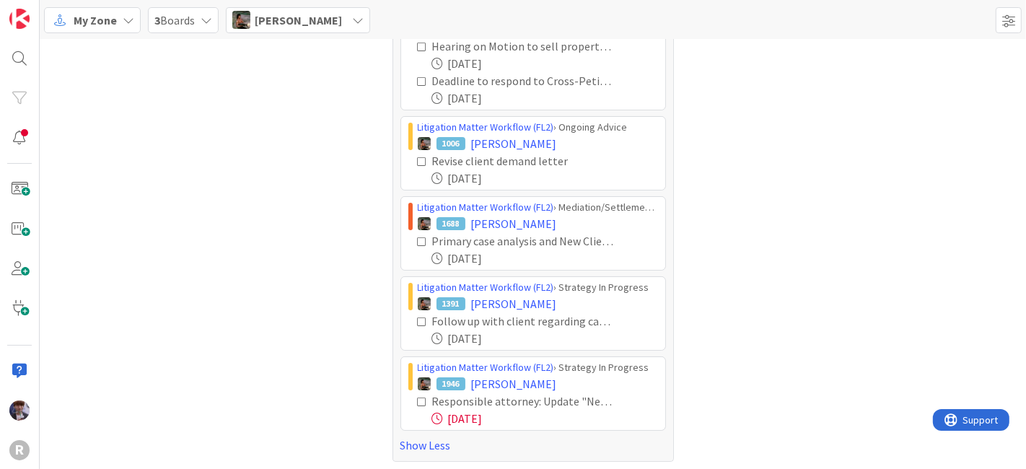
click at [418, 397] on icon at bounding box center [423, 402] width 10 height 10
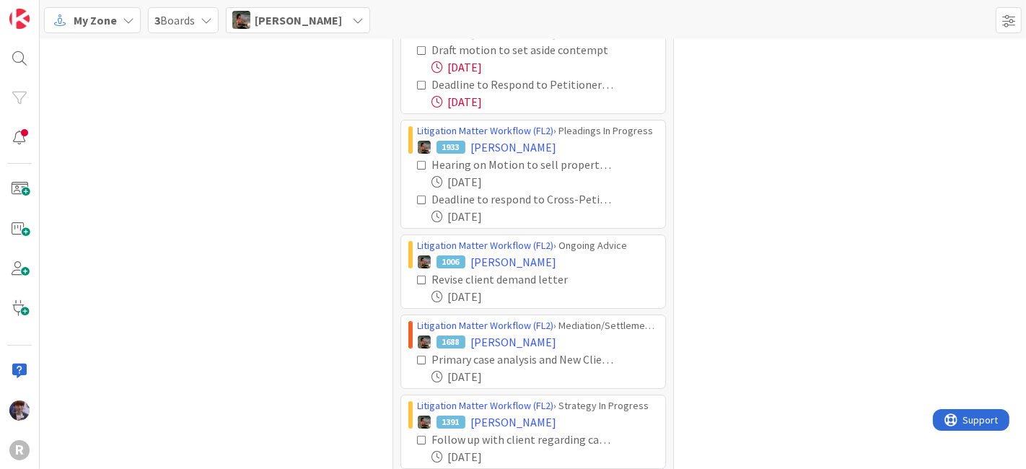
scroll to position [0, 0]
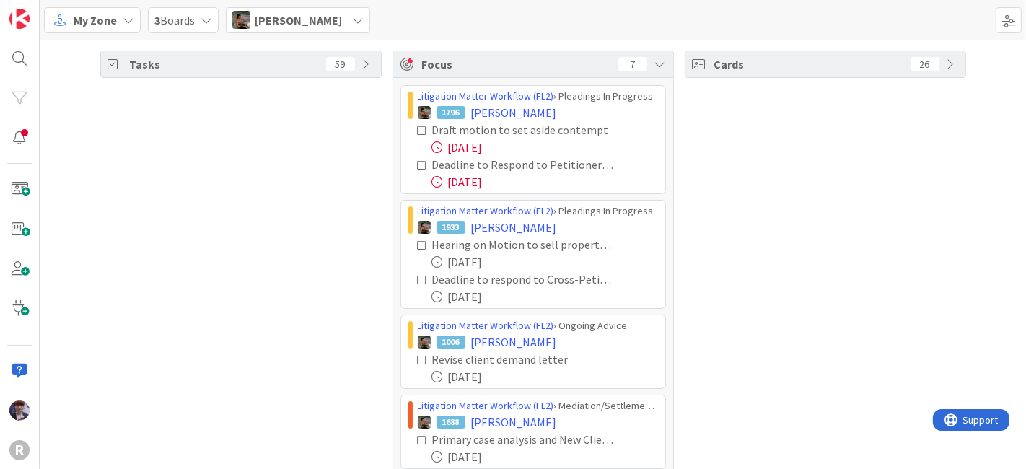
click at [320, 23] on span "[PERSON_NAME]" at bounding box center [298, 20] width 87 height 17
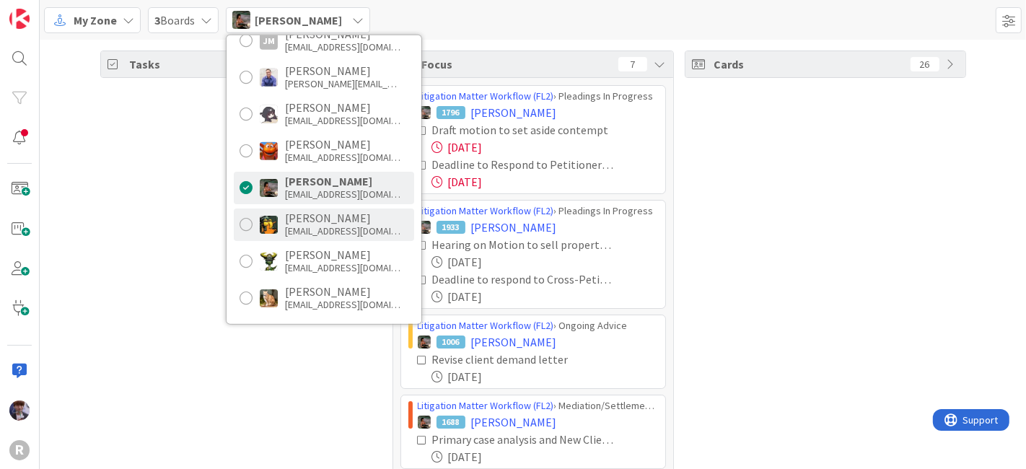
click at [334, 225] on div "[EMAIL_ADDRESS][DOMAIN_NAME]" at bounding box center [342, 230] width 115 height 13
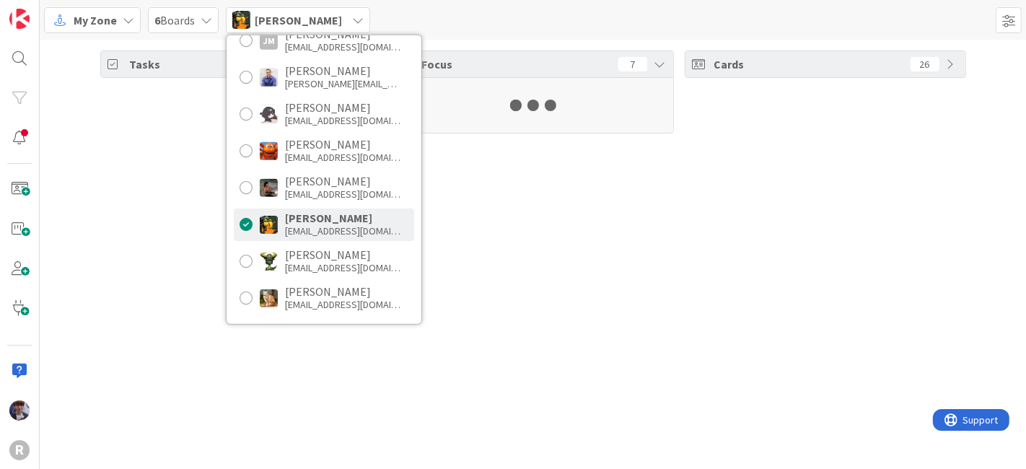
scroll to position [159, 0]
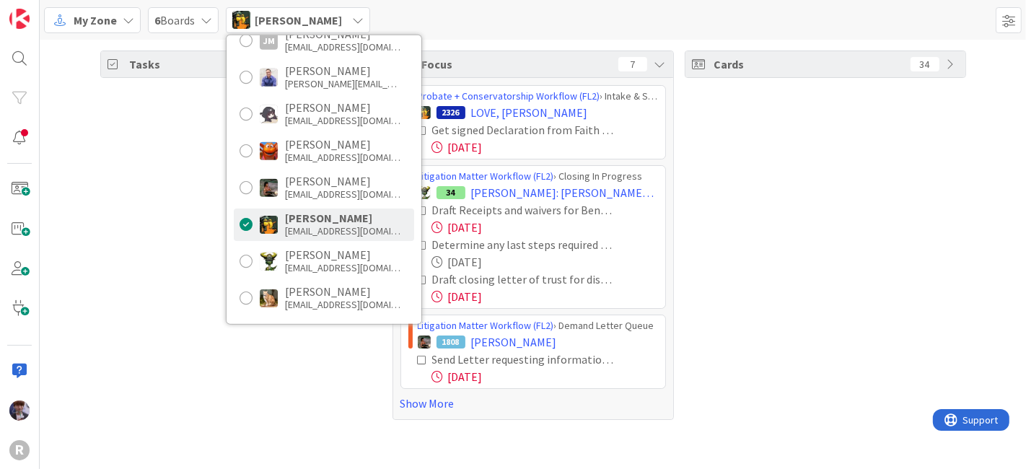
click at [168, 237] on div "Tasks 66" at bounding box center [240, 234] width 281 height 369
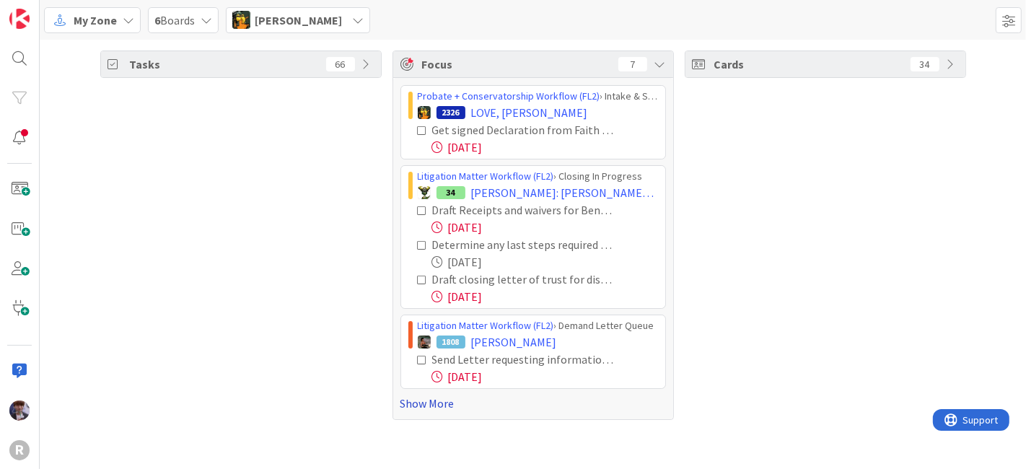
click at [444, 402] on link "Show More" at bounding box center [532, 403] width 265 height 17
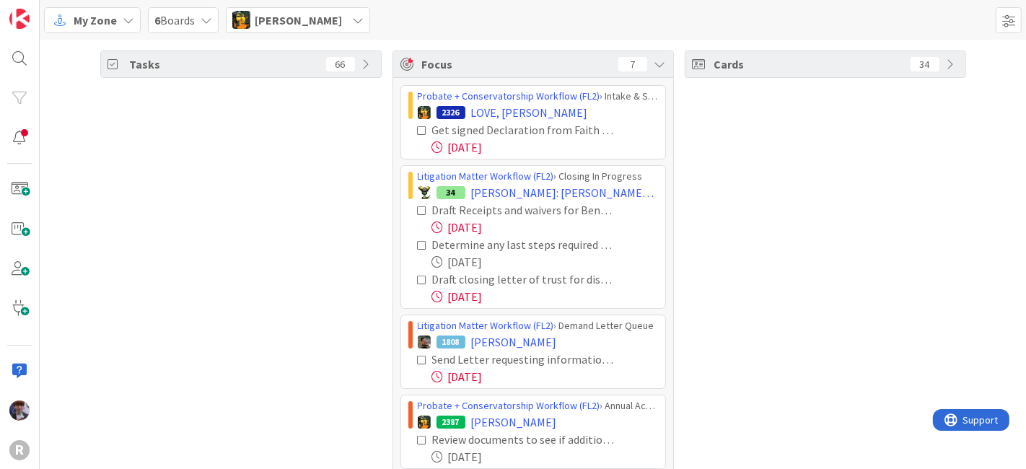
click at [418, 126] on icon at bounding box center [423, 131] width 10 height 10
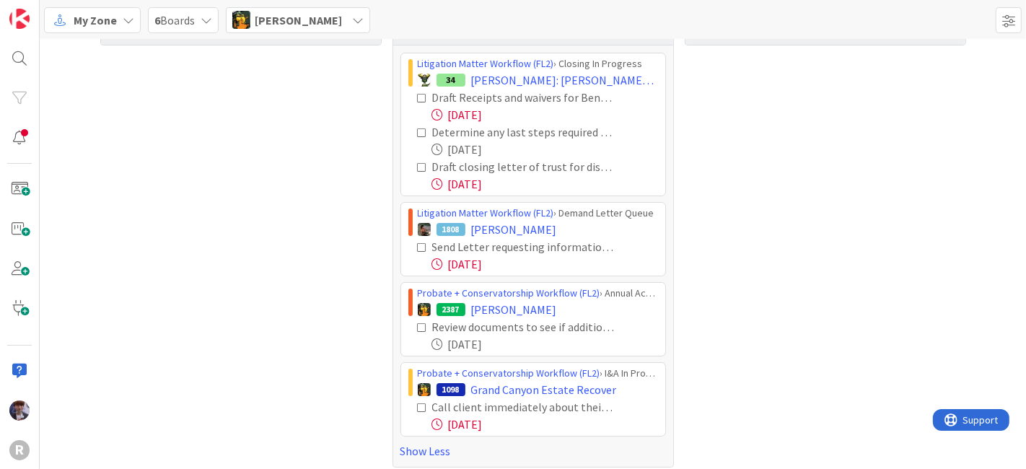
scroll to position [39, 0]
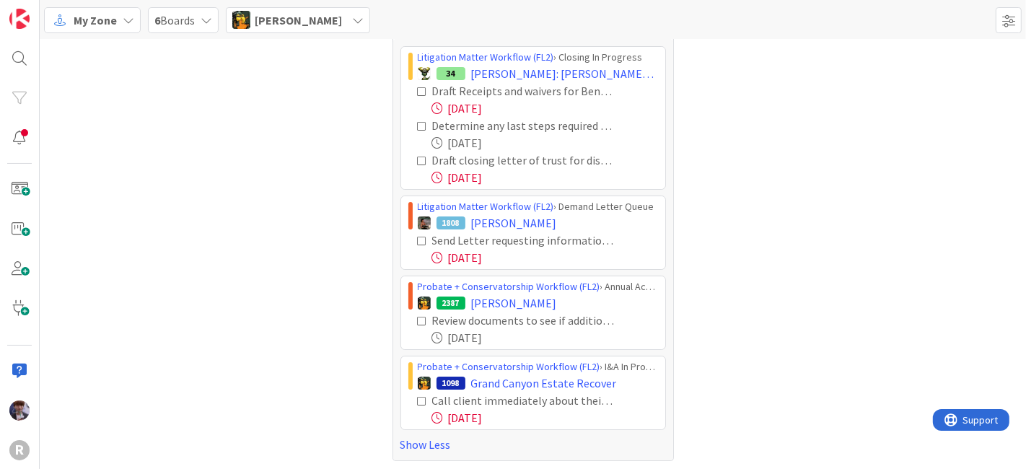
click at [418, 236] on icon at bounding box center [423, 241] width 10 height 10
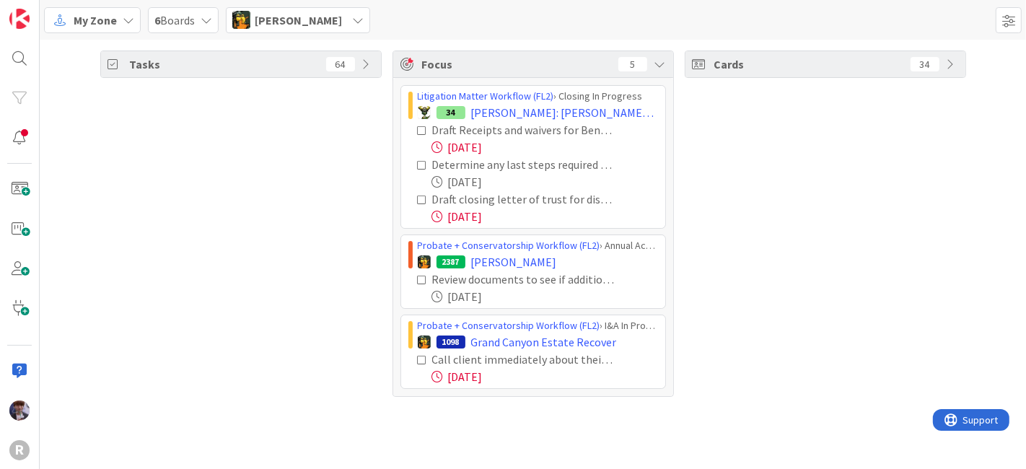
click at [418, 355] on icon at bounding box center [423, 360] width 10 height 10
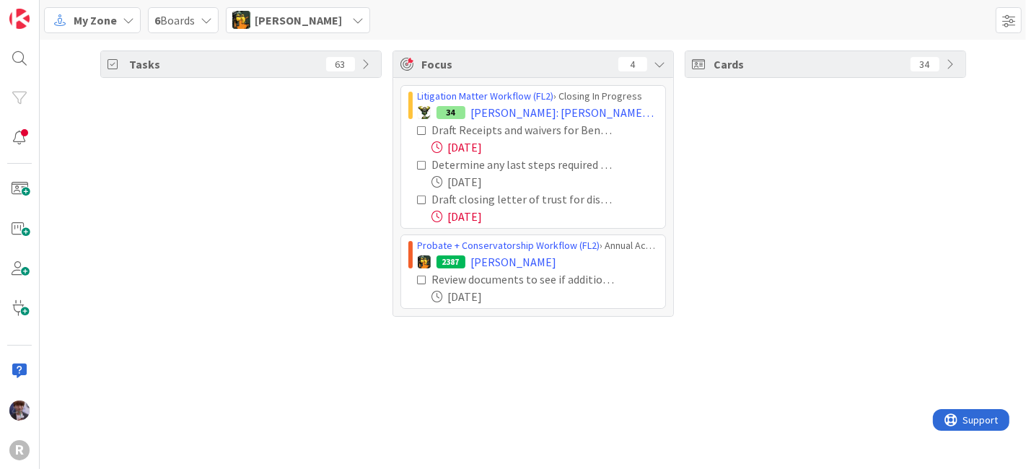
click at [321, 9] on div "[PERSON_NAME]" at bounding box center [298, 20] width 144 height 26
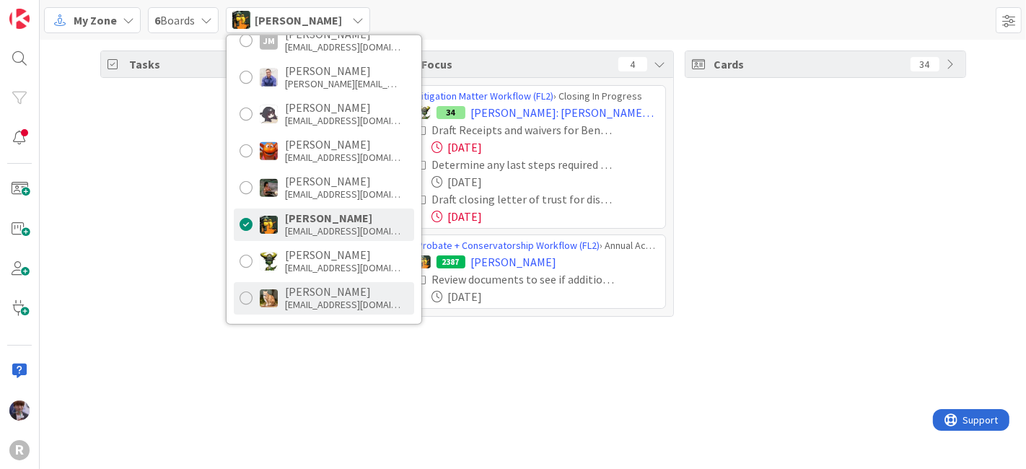
click at [326, 294] on div "[PERSON_NAME]" at bounding box center [342, 291] width 115 height 13
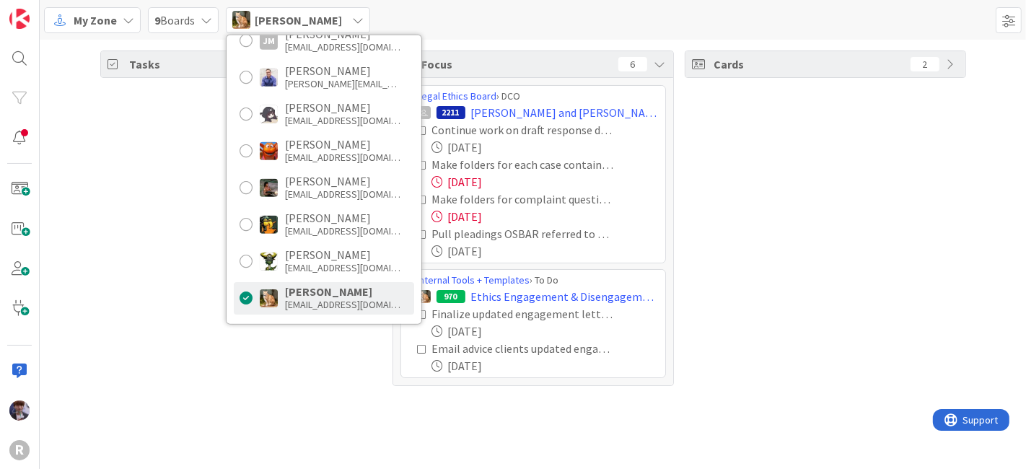
click at [189, 290] on div "Tasks 26" at bounding box center [240, 217] width 281 height 335
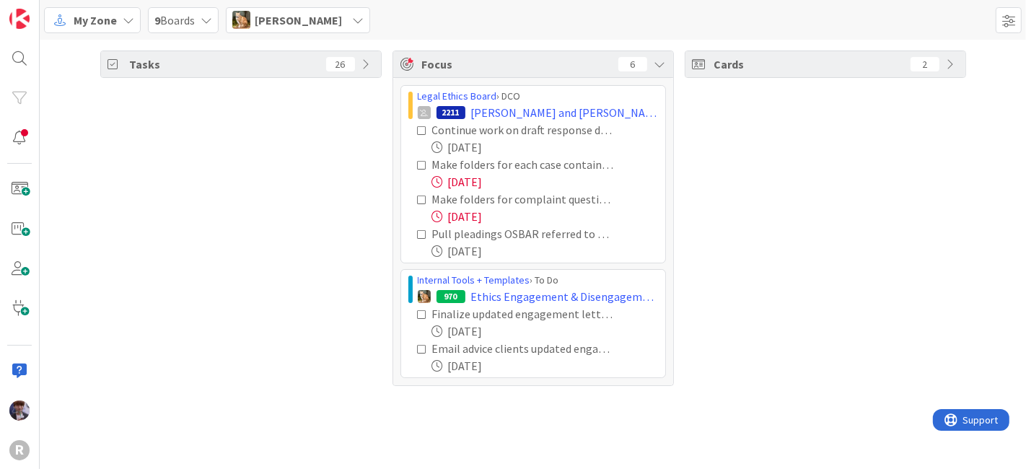
click at [425, 162] on icon at bounding box center [423, 165] width 10 height 10
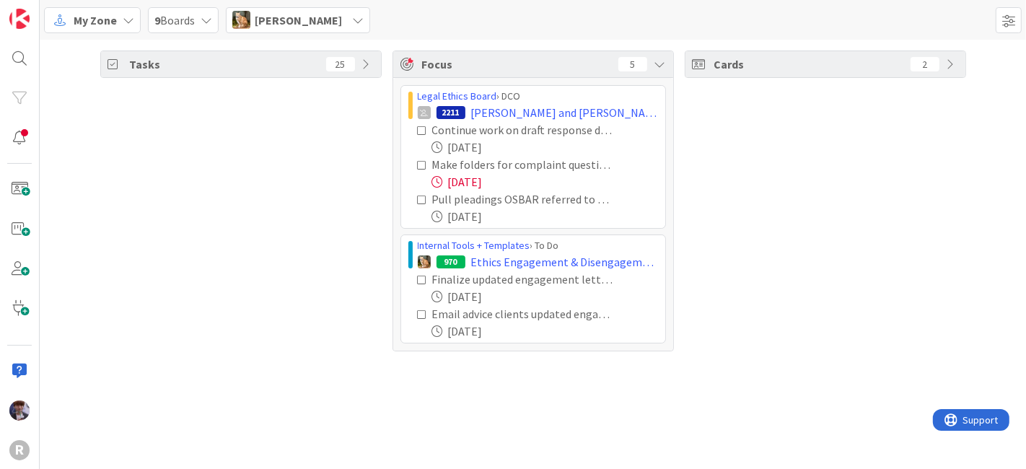
click at [421, 164] on icon at bounding box center [423, 165] width 10 height 10
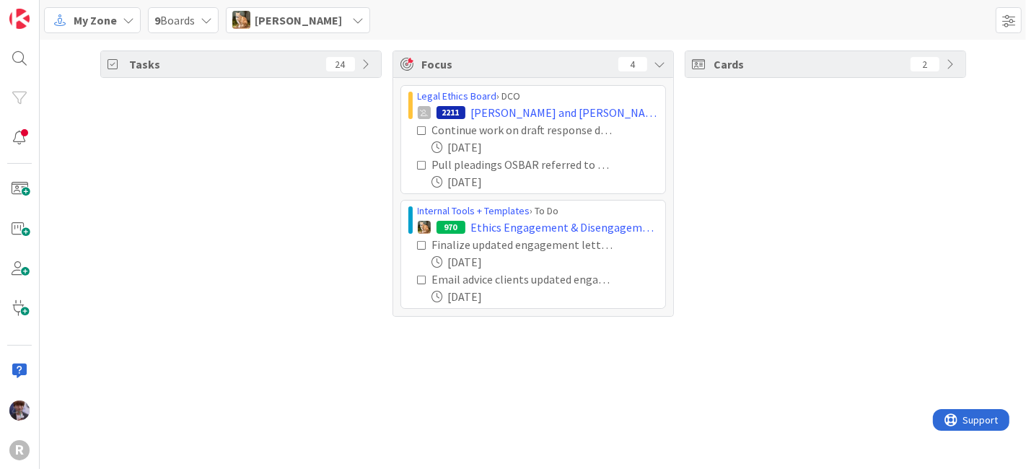
click at [287, 17] on span "[PERSON_NAME]" at bounding box center [298, 20] width 87 height 17
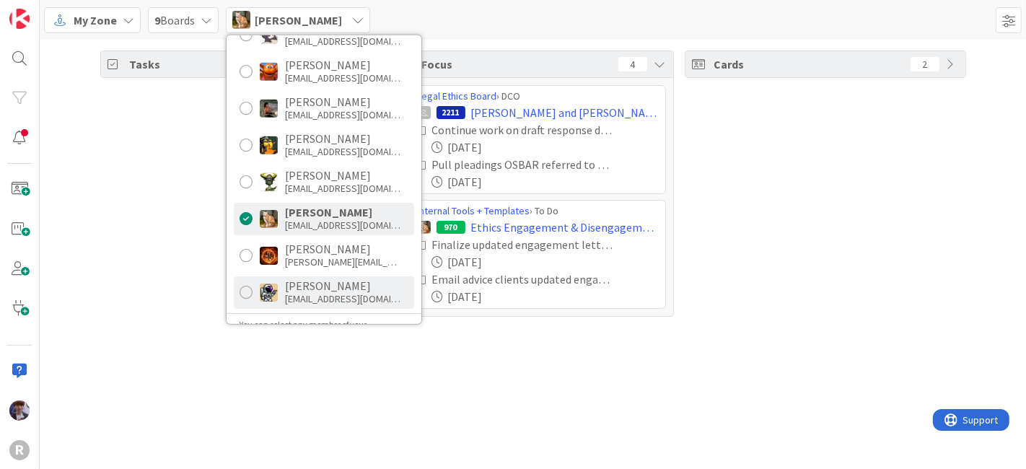
scroll to position [239, 0]
click at [303, 285] on div "[PERSON_NAME]" at bounding box center [342, 284] width 115 height 13
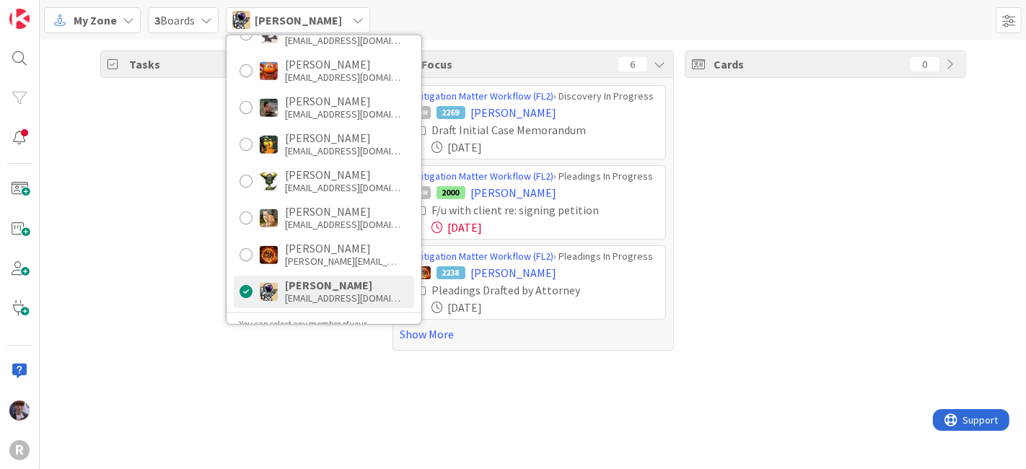
click at [142, 252] on div "Tasks 20" at bounding box center [240, 200] width 281 height 300
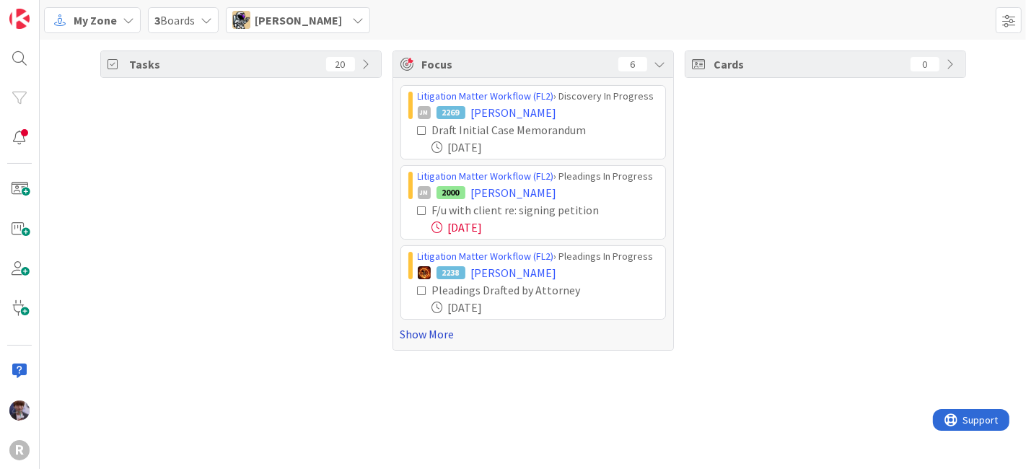
click at [439, 333] on link "Show More" at bounding box center [532, 333] width 265 height 17
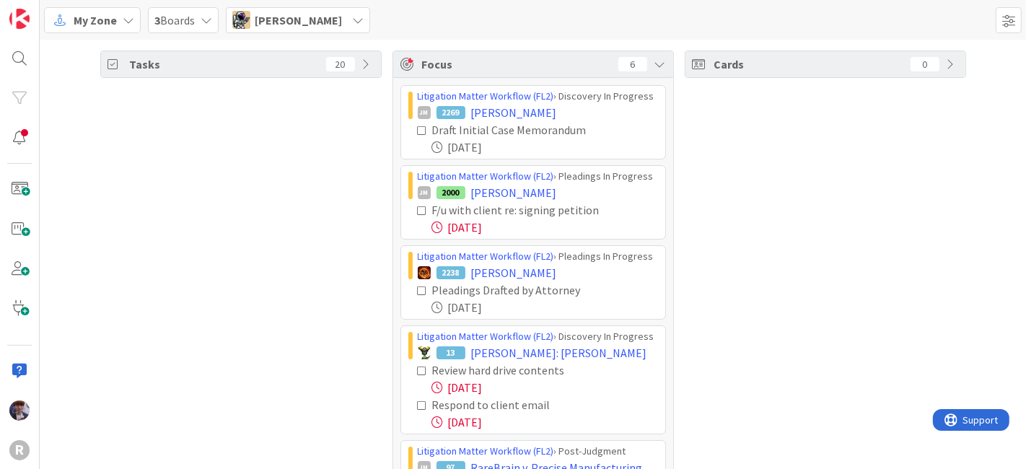
click at [418, 207] on icon at bounding box center [423, 211] width 10 height 10
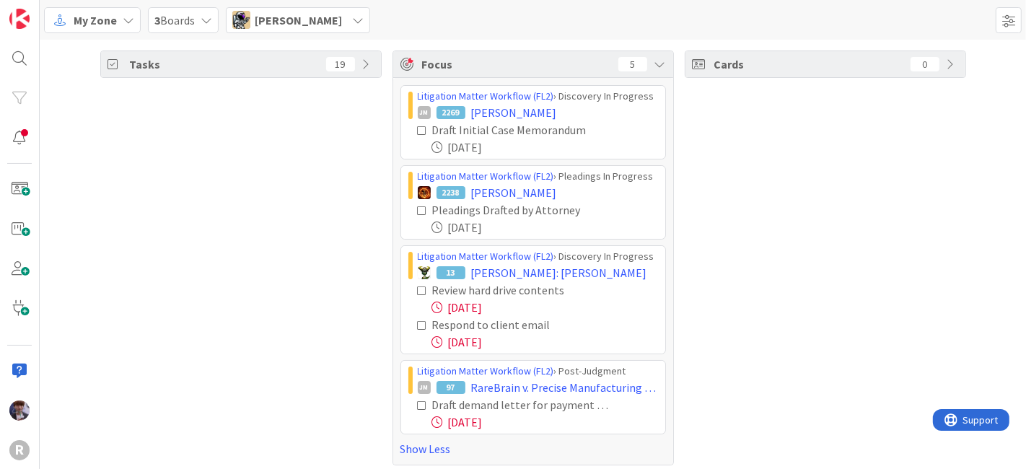
click at [418, 209] on icon at bounding box center [423, 211] width 10 height 10
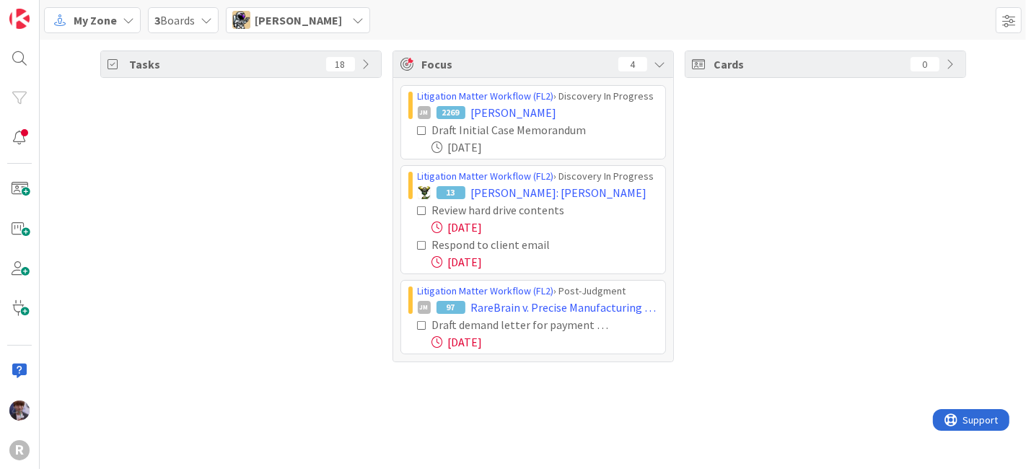
click at [421, 324] on icon at bounding box center [423, 325] width 10 height 10
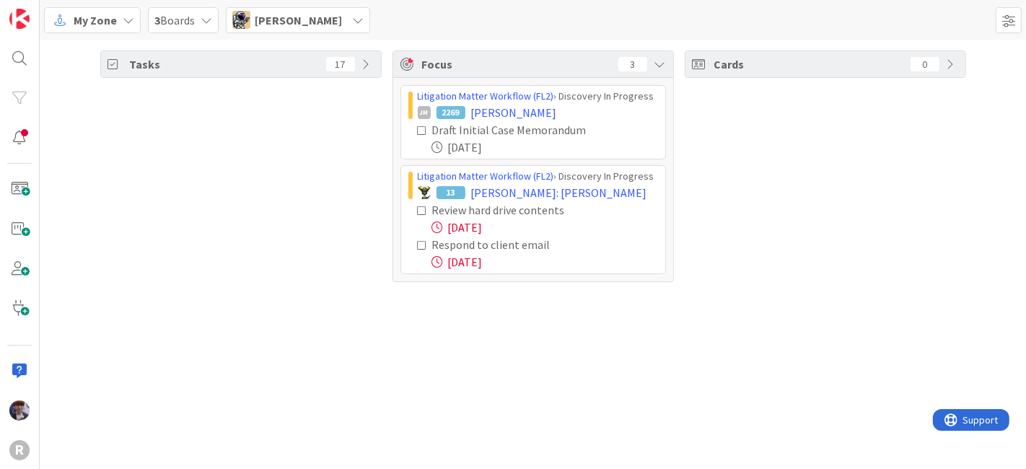
click at [419, 242] on icon at bounding box center [423, 245] width 10 height 10
click at [307, 22] on span "[PERSON_NAME]" at bounding box center [298, 20] width 87 height 17
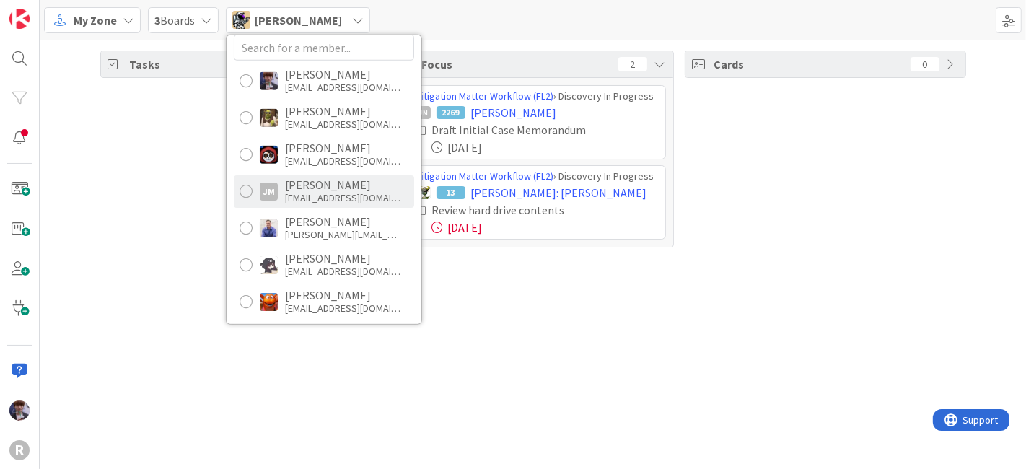
scroll to position [0, 0]
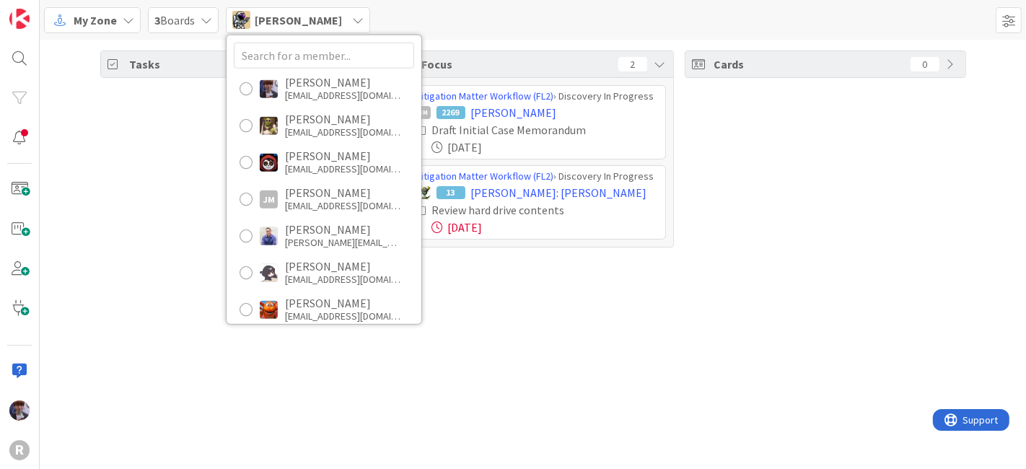
click at [815, 227] on div "Cards 0" at bounding box center [825, 148] width 281 height 197
